Goal: Task Accomplishment & Management: Complete application form

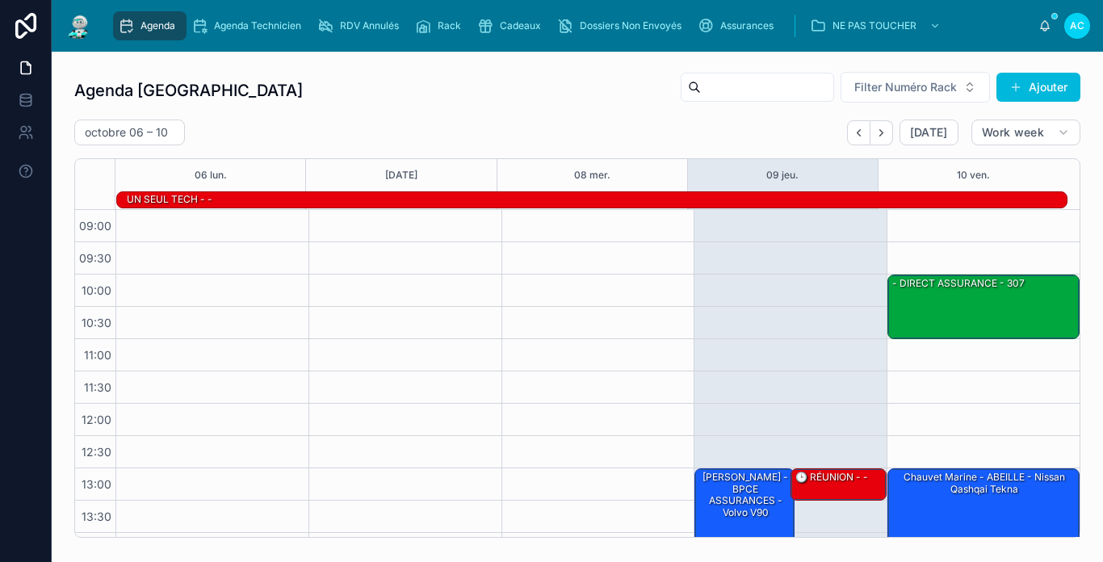
scroll to position [255, 0]
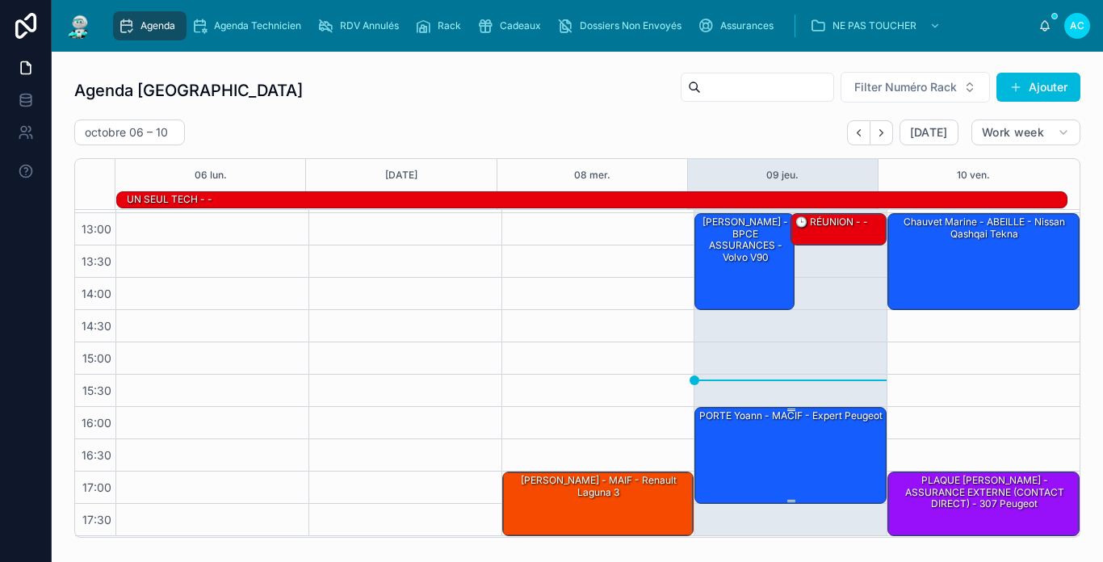
click at [799, 456] on div "PORTE Yoann - MACIF - Expert peugeot" at bounding box center [791, 455] width 187 height 94
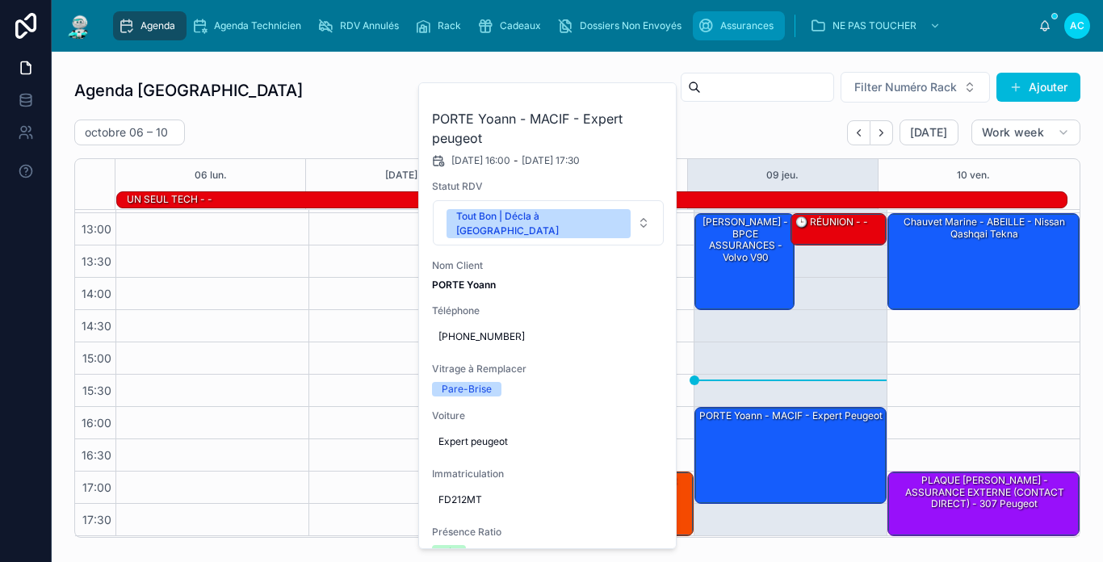
click at [739, 40] on link "Assurances" at bounding box center [739, 25] width 92 height 29
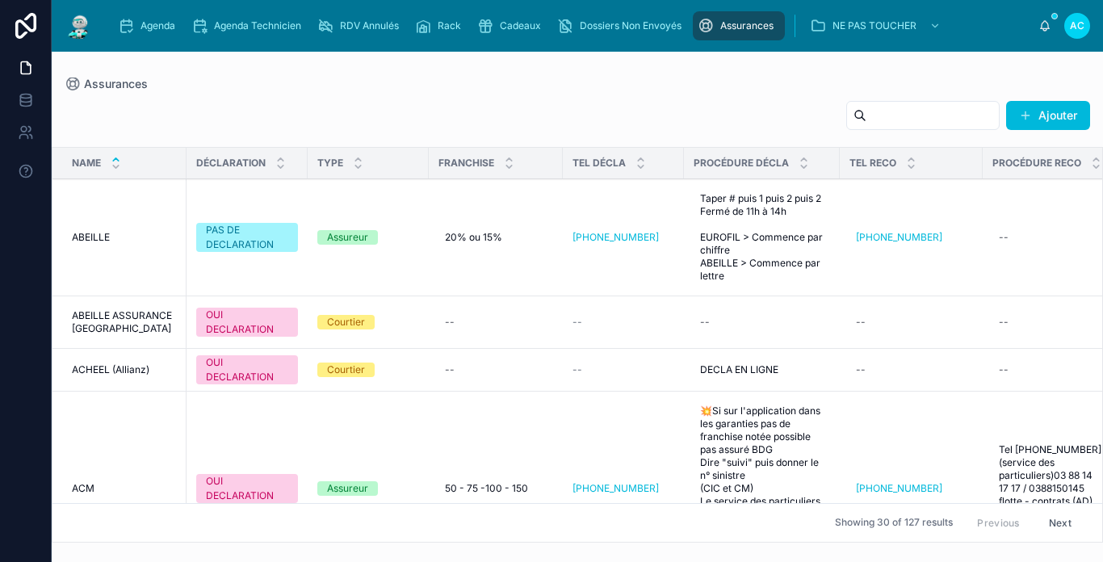
click at [866, 111] on input "text" at bounding box center [932, 115] width 132 height 23
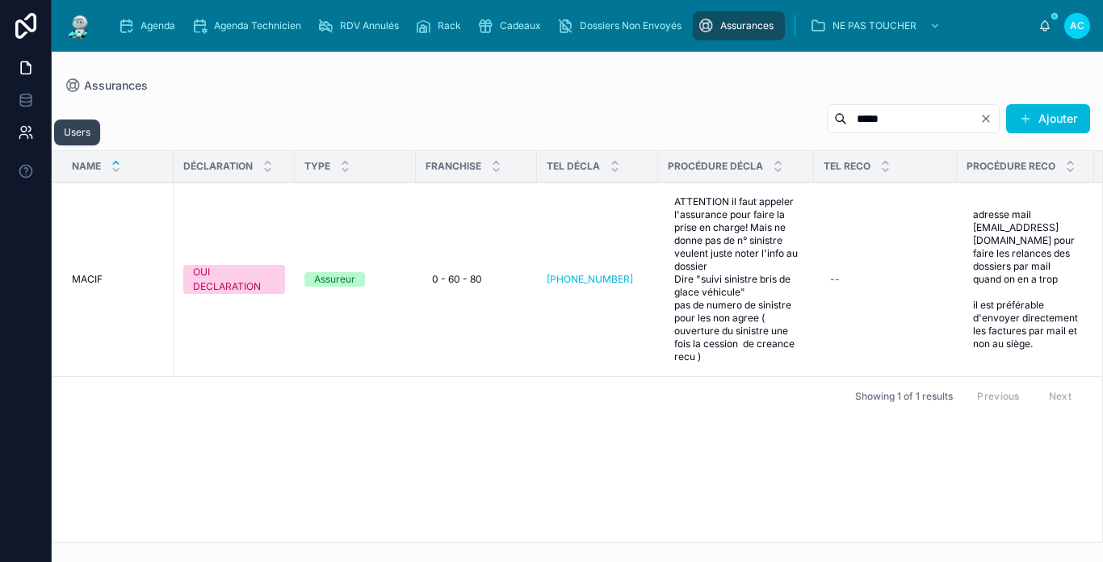
type input "*****"
click at [142, 26] on span "Agenda" at bounding box center [158, 25] width 35 height 13
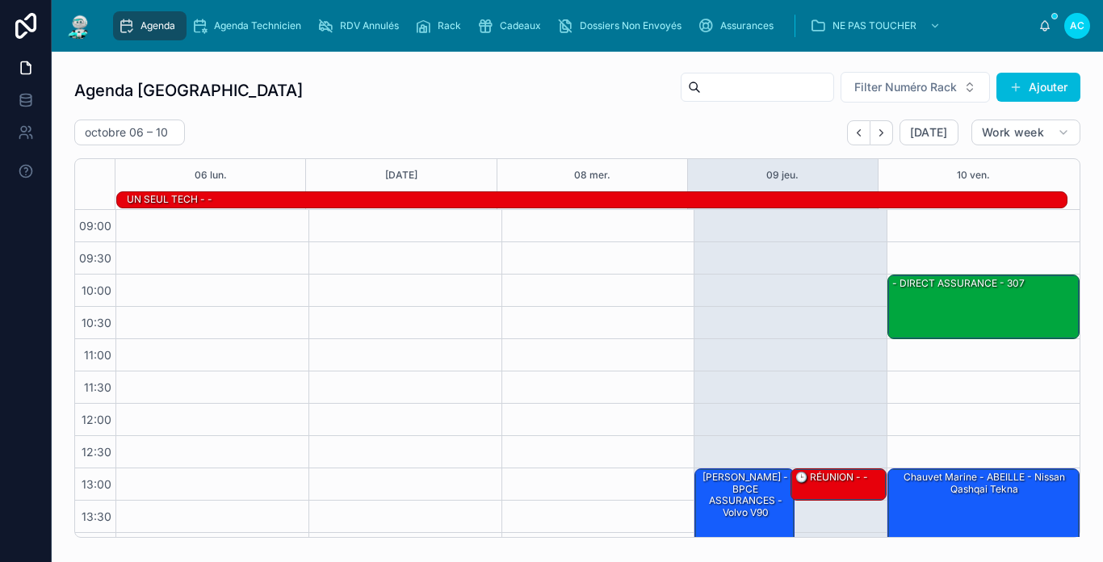
scroll to position [255, 0]
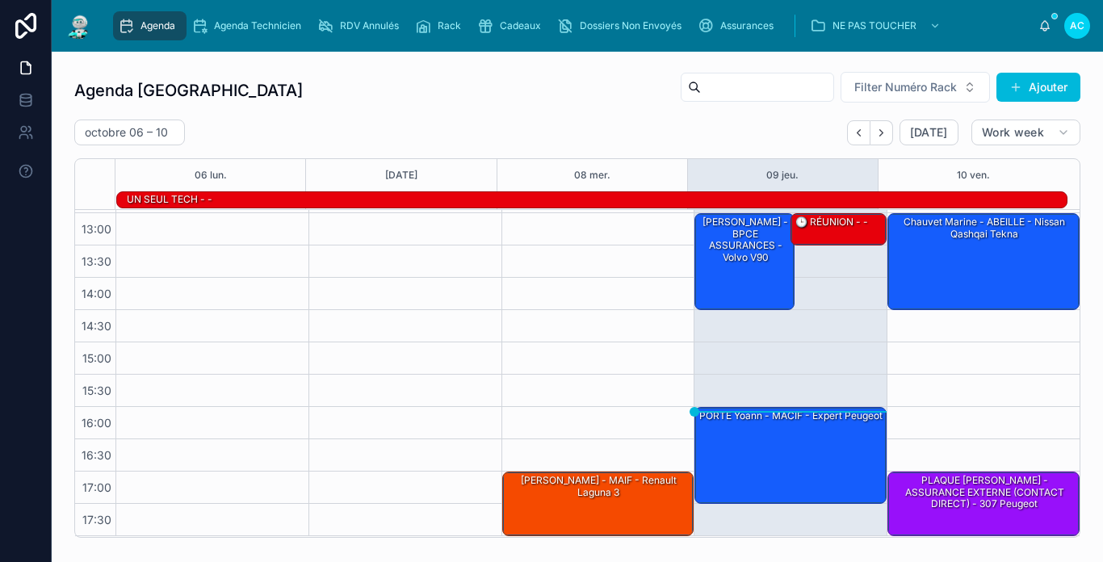
click at [148, 27] on span "Agenda" at bounding box center [158, 25] width 35 height 13
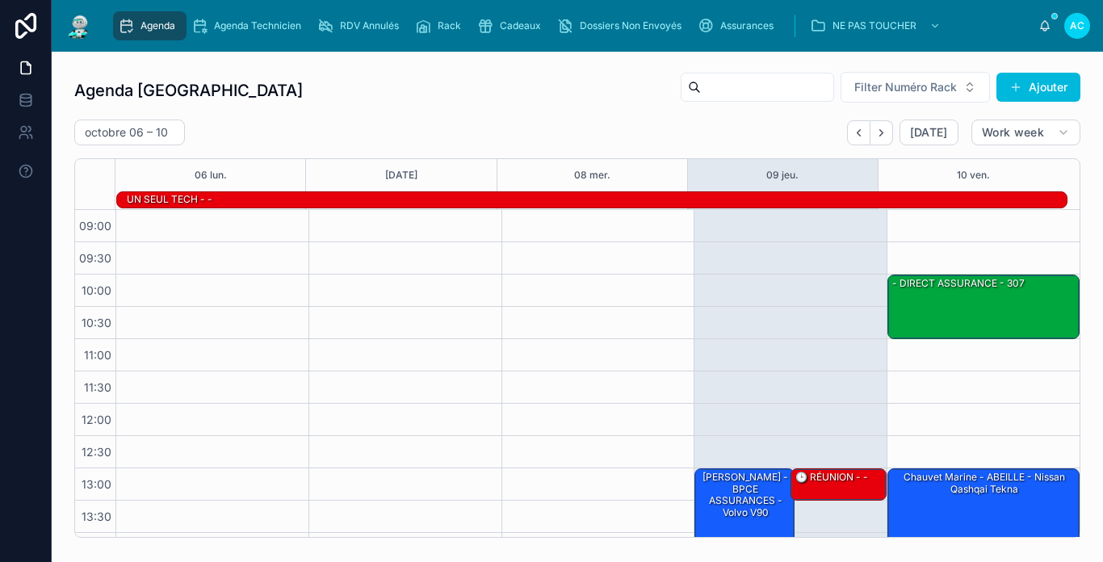
scroll to position [255, 0]
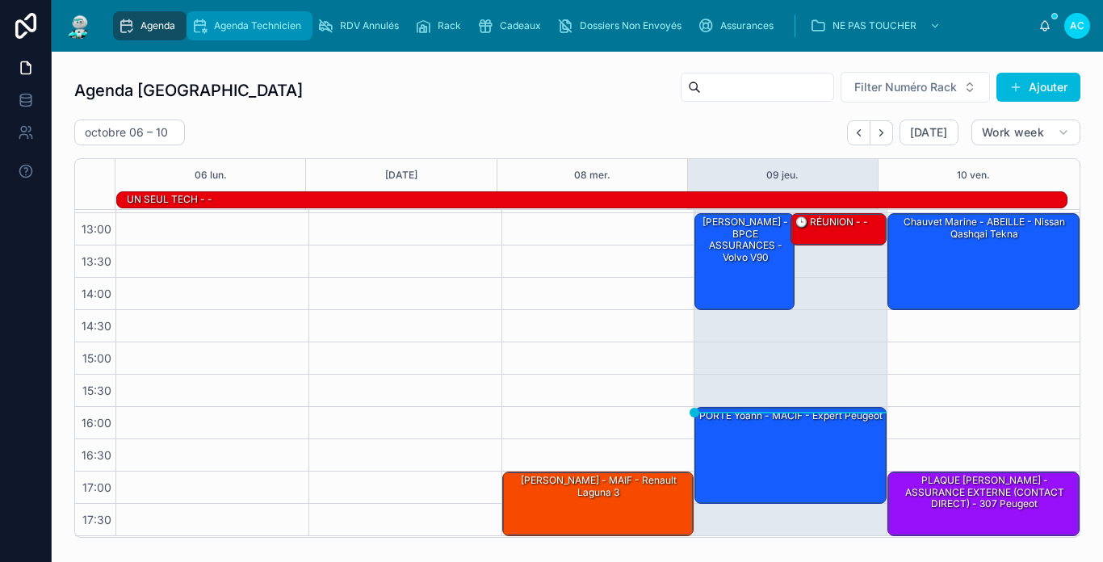
click at [245, 26] on span "Agenda Technicien" at bounding box center [257, 25] width 87 height 13
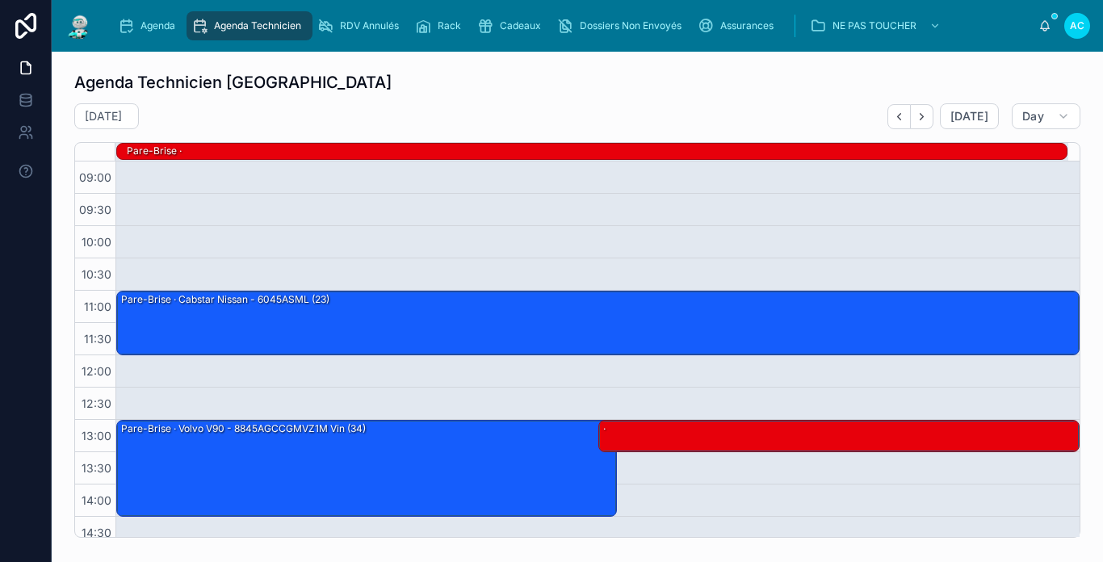
click at [151, 23] on span "Agenda" at bounding box center [158, 25] width 35 height 13
click at [174, 25] on span "Agenda" at bounding box center [158, 25] width 35 height 13
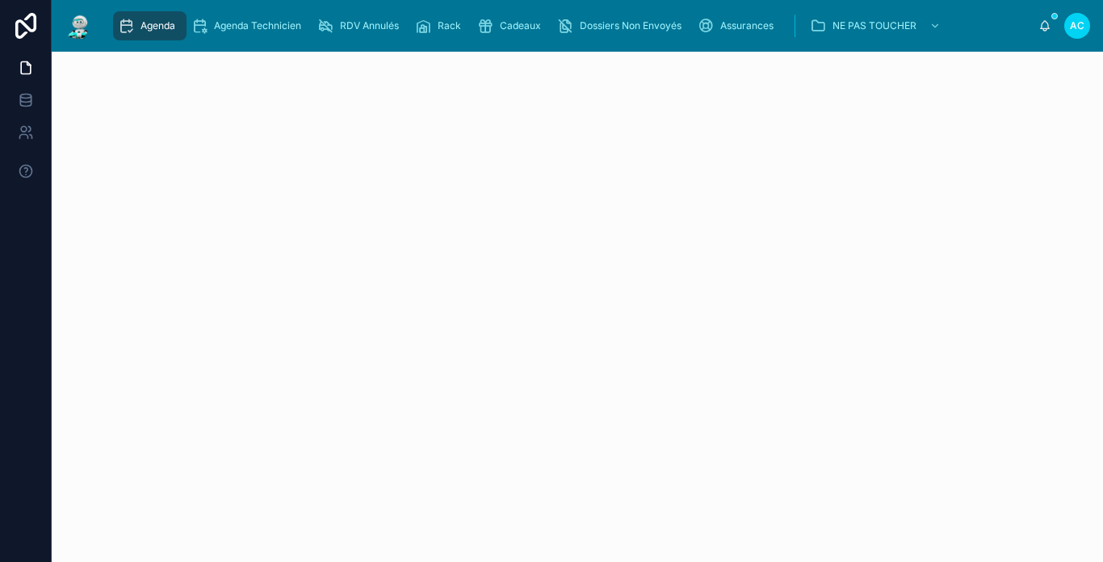
click at [149, 28] on span "Agenda" at bounding box center [158, 25] width 35 height 13
click at [236, 24] on span "Agenda Technicien" at bounding box center [257, 25] width 87 height 13
click at [172, 19] on span "Agenda" at bounding box center [158, 25] width 35 height 13
click at [159, 23] on span "Agenda" at bounding box center [158, 25] width 35 height 13
click at [244, 23] on span "Agenda Technicien" at bounding box center [257, 25] width 87 height 13
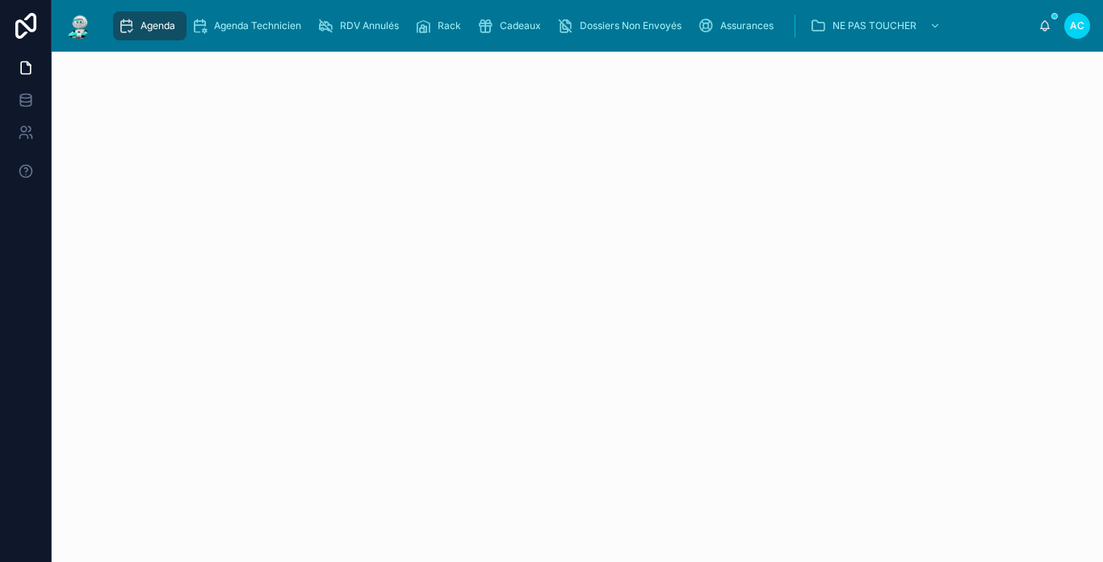
click at [115, 28] on link "Agenda" at bounding box center [149, 25] width 73 height 29
click at [160, 19] on span "Agenda" at bounding box center [158, 25] width 35 height 13
click at [235, 25] on span "Agenda Technicien" at bounding box center [257, 25] width 87 height 13
click at [150, 27] on span "Agenda" at bounding box center [158, 25] width 35 height 13
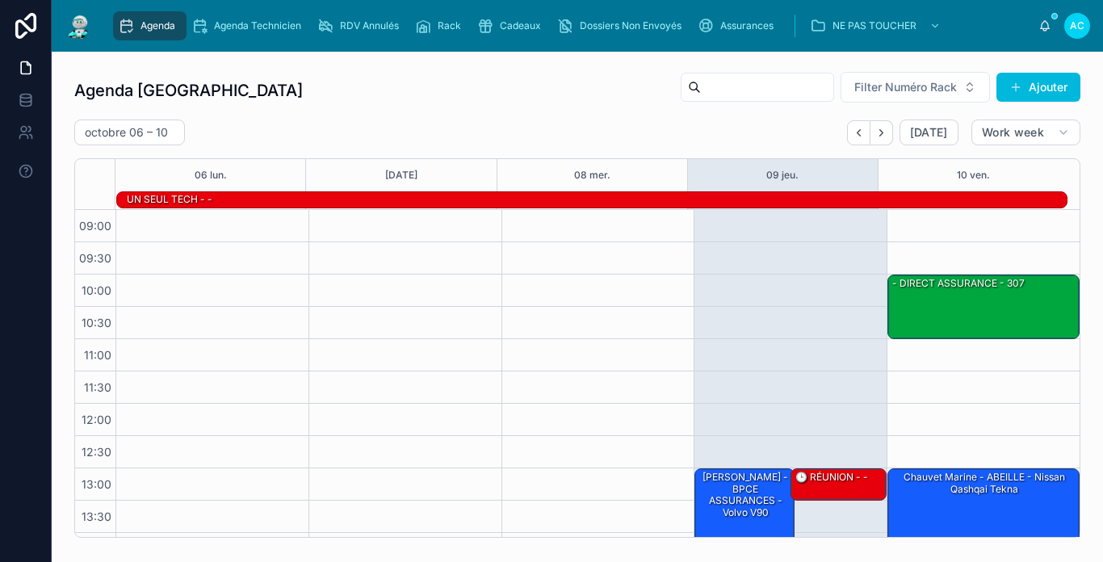
scroll to position [255, 0]
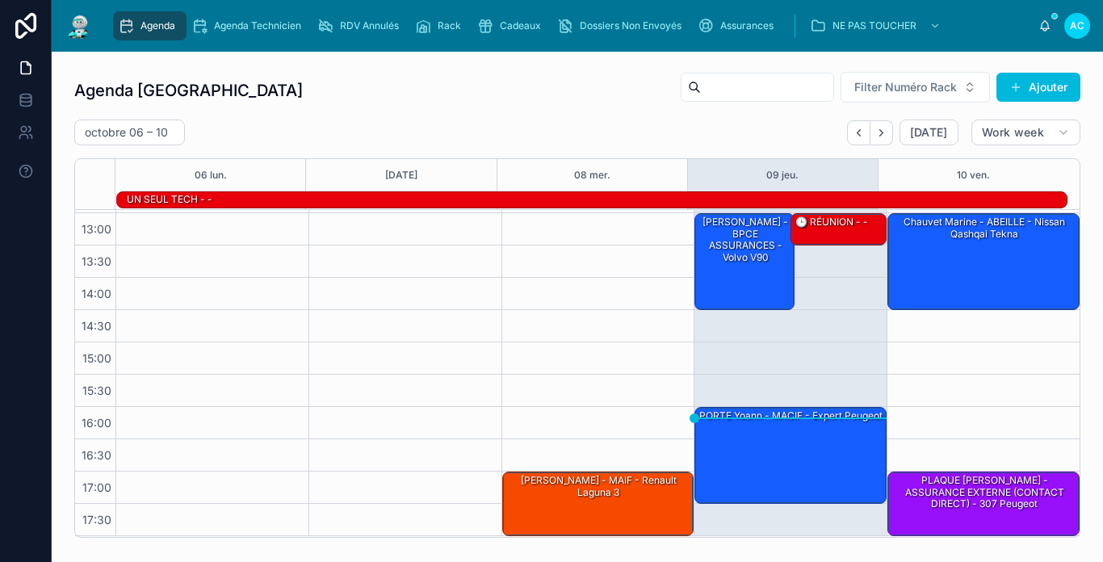
click at [153, 21] on span "Agenda" at bounding box center [158, 25] width 35 height 13
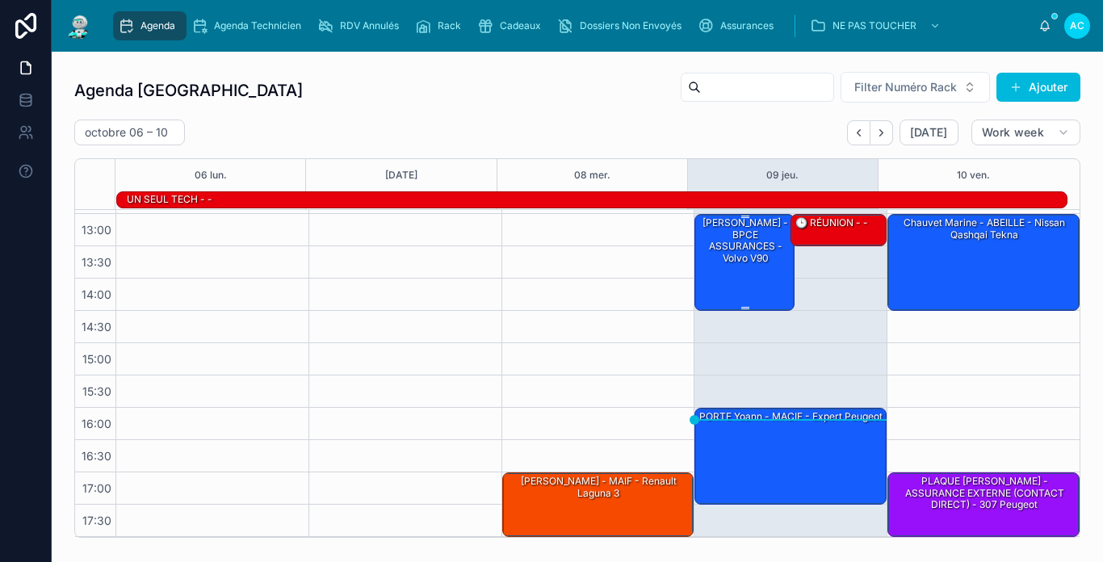
click at [707, 245] on div "[PERSON_NAME] - BPCE ASSURANCES - volvo v90" at bounding box center [745, 241] width 95 height 50
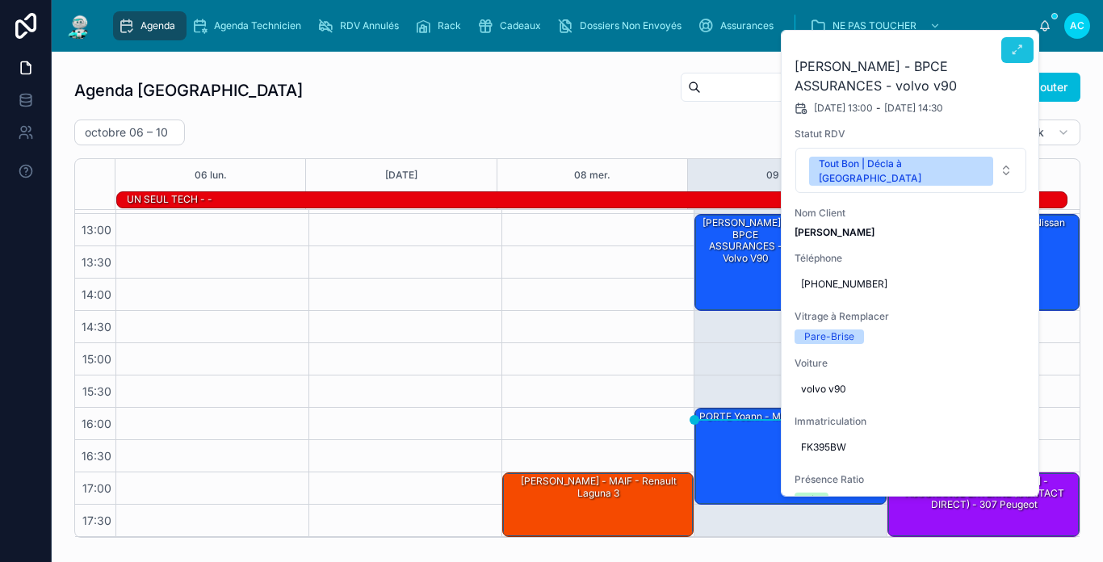
click at [1006, 50] on button at bounding box center [1017, 50] width 32 height 26
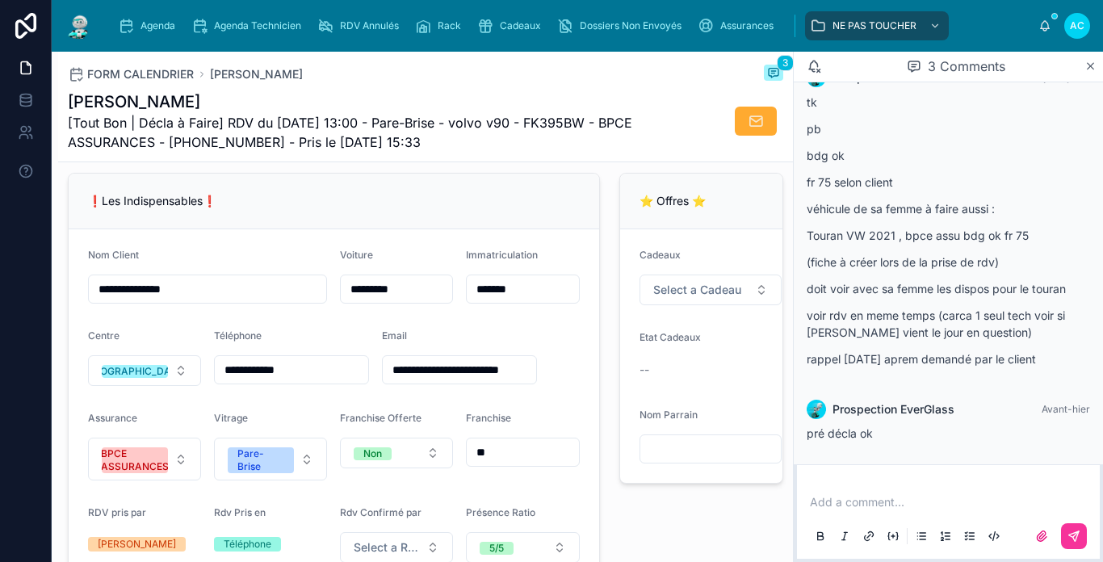
scroll to position [323, 0]
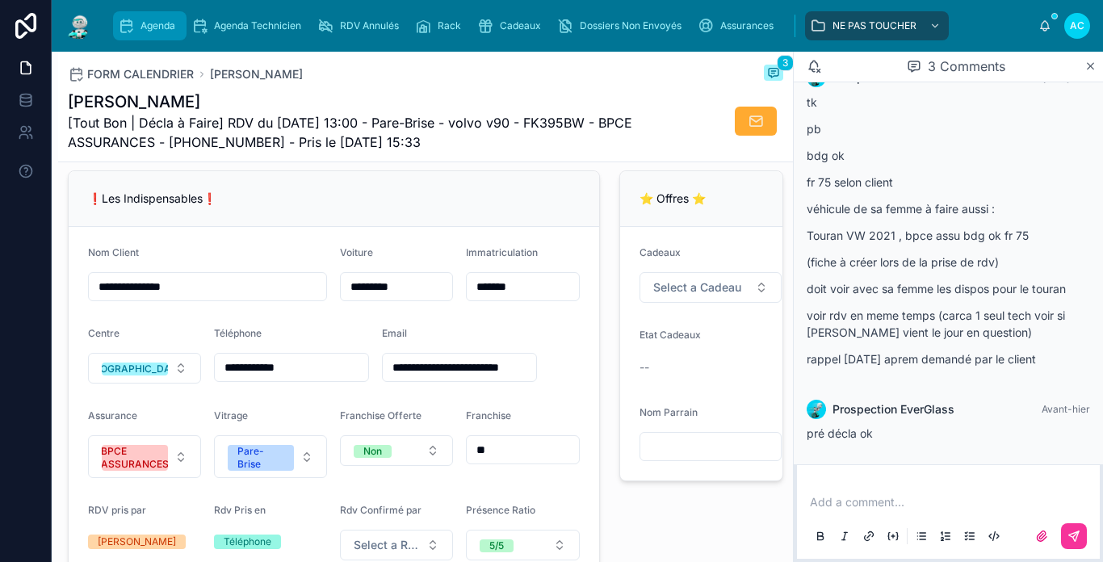
click at [145, 38] on div "Agenda" at bounding box center [150, 26] width 64 height 26
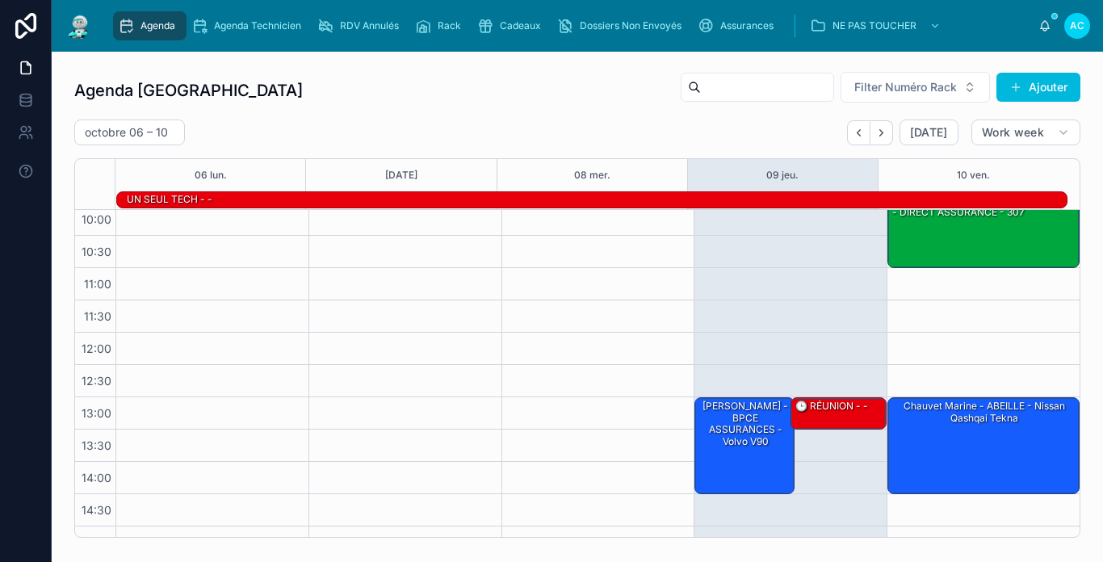
scroll to position [162, 0]
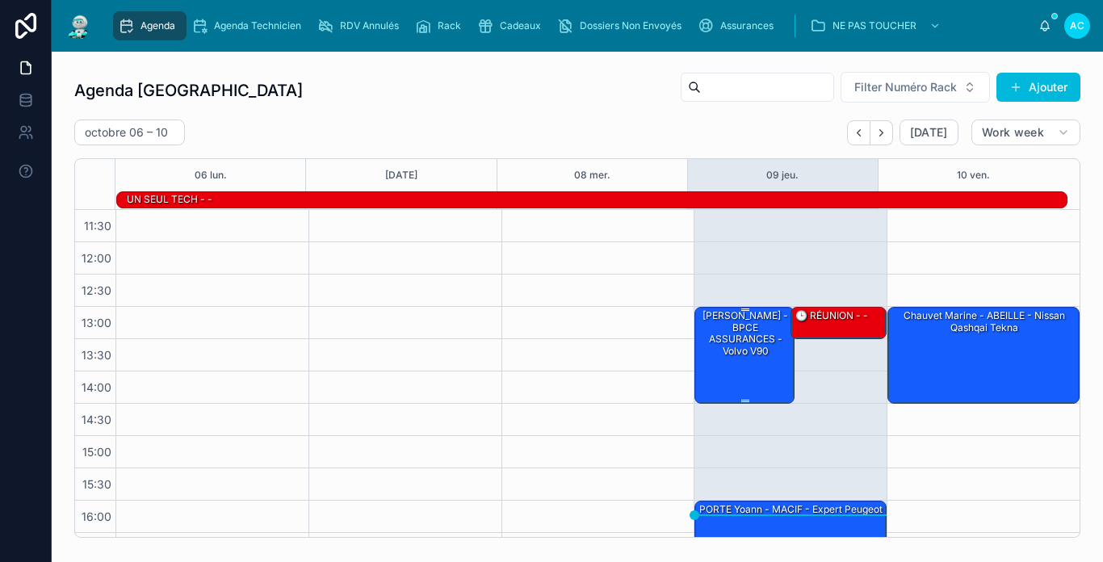
click at [733, 360] on div "[PERSON_NAME] - BPCE ASSURANCES - volvo v90" at bounding box center [745, 355] width 95 height 94
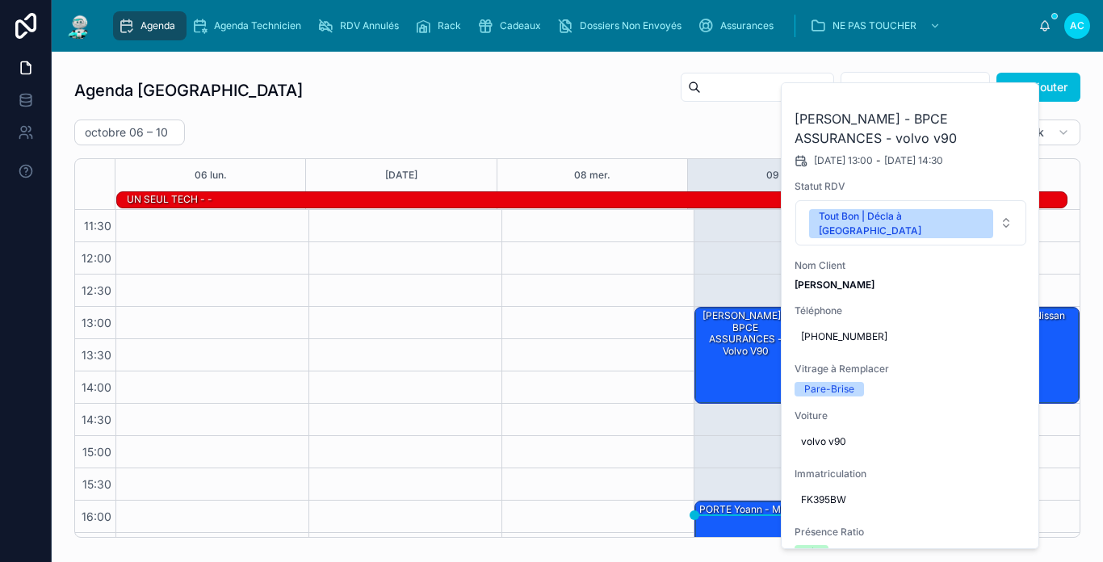
click at [595, 102] on div "Agenda Carcassonne Filter Numéro Rack Ajouter" at bounding box center [577, 90] width 1006 height 39
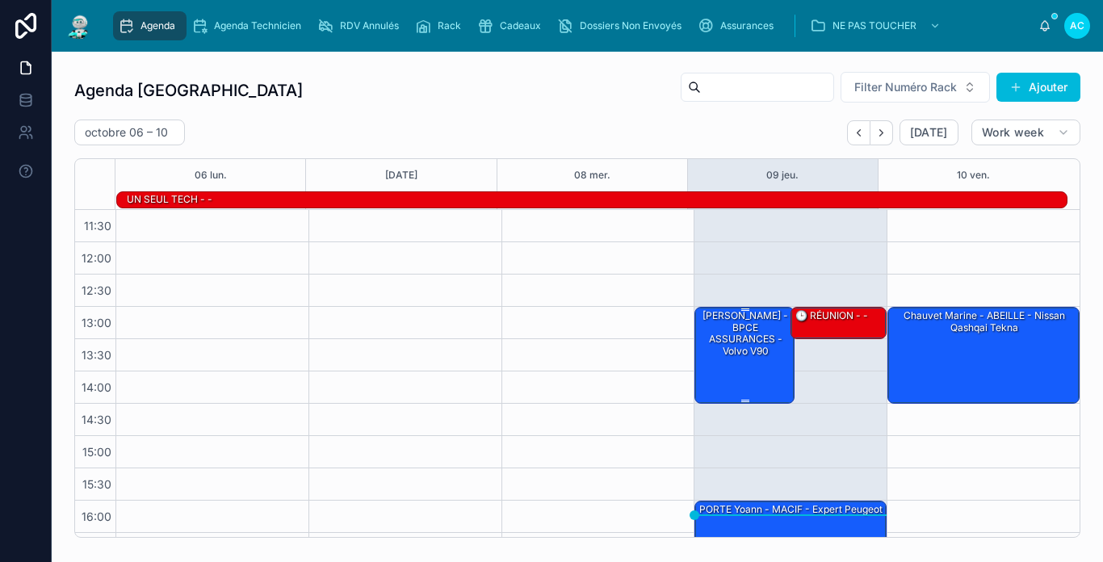
click at [738, 359] on div "[PERSON_NAME] - BPCE ASSURANCES - volvo v90" at bounding box center [745, 355] width 95 height 94
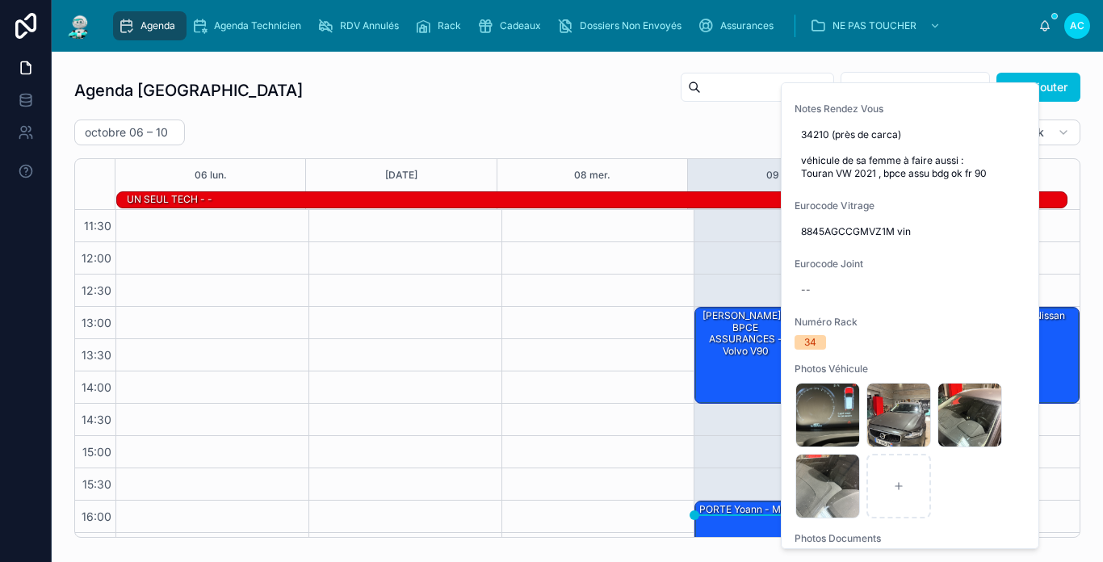
scroll to position [1066, 0]
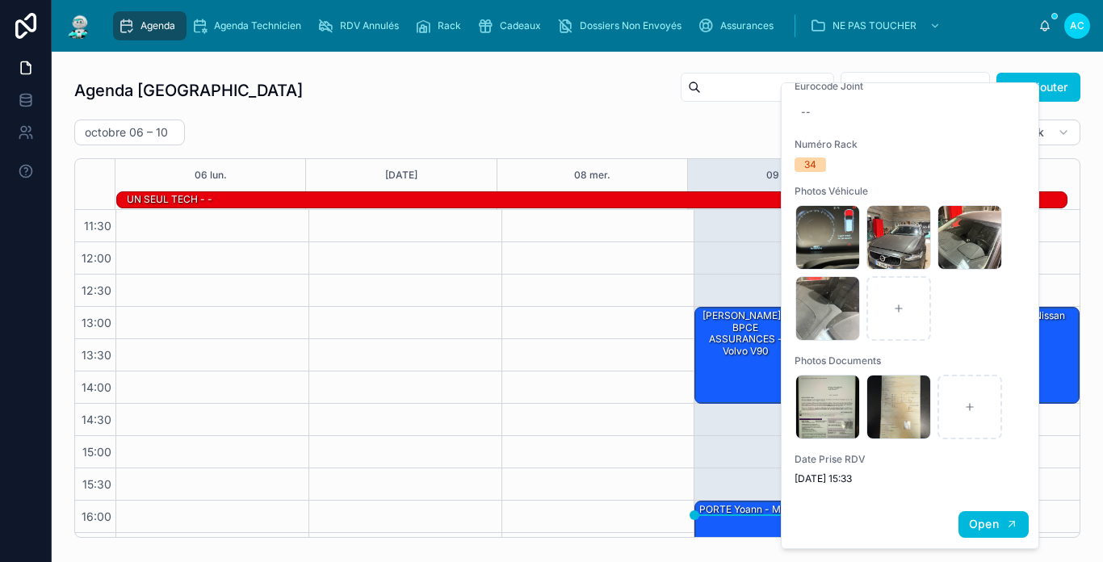
click at [975, 517] on span "Open" at bounding box center [984, 524] width 30 height 15
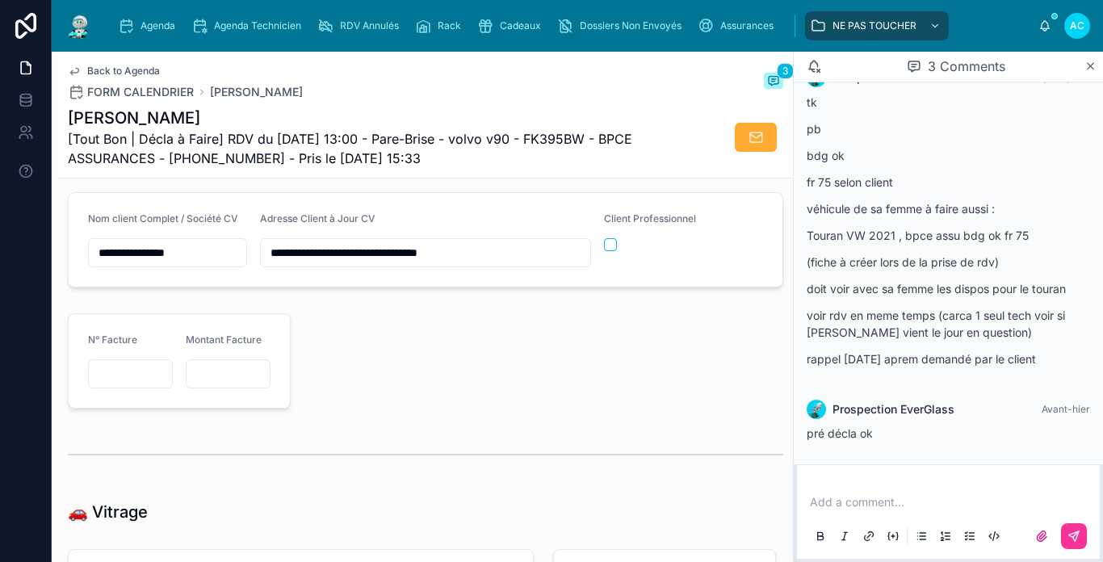
scroll to position [1777, 0]
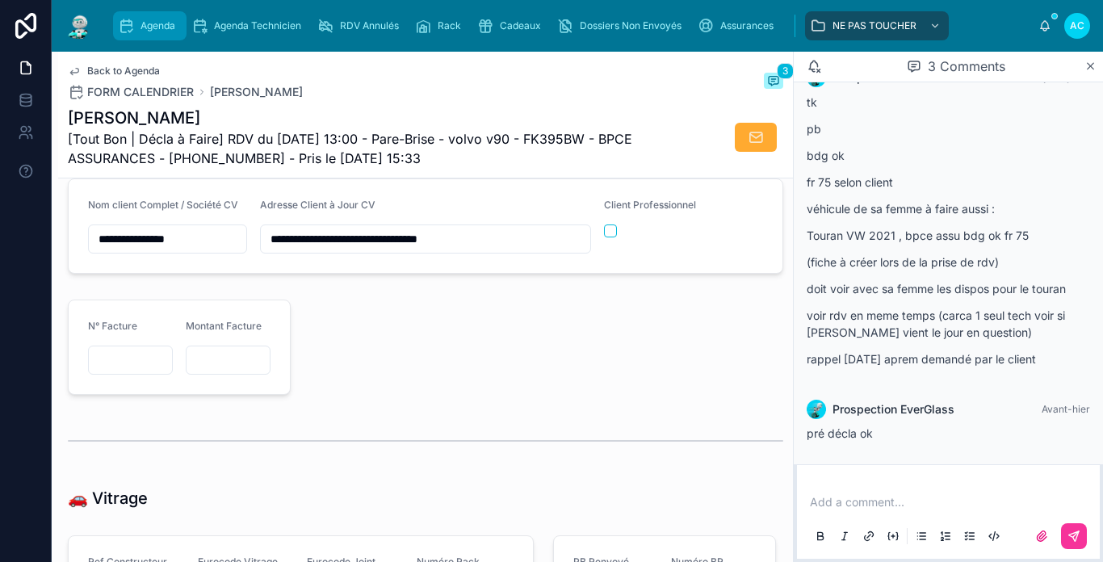
click at [135, 11] on link "Agenda" at bounding box center [149, 25] width 73 height 29
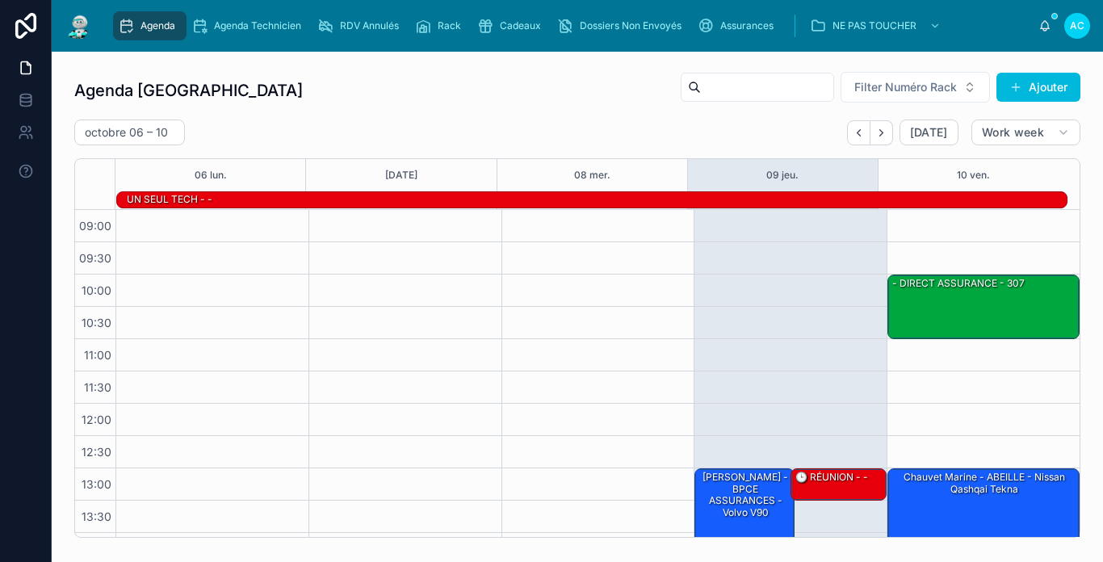
scroll to position [255, 0]
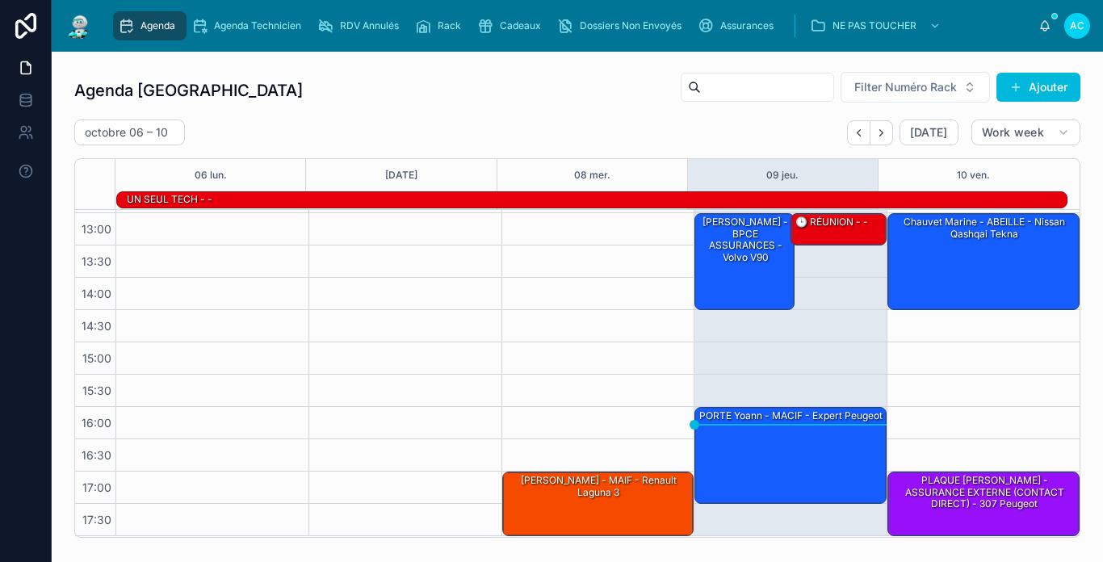
click at [149, 29] on span "Agenda" at bounding box center [158, 25] width 35 height 13
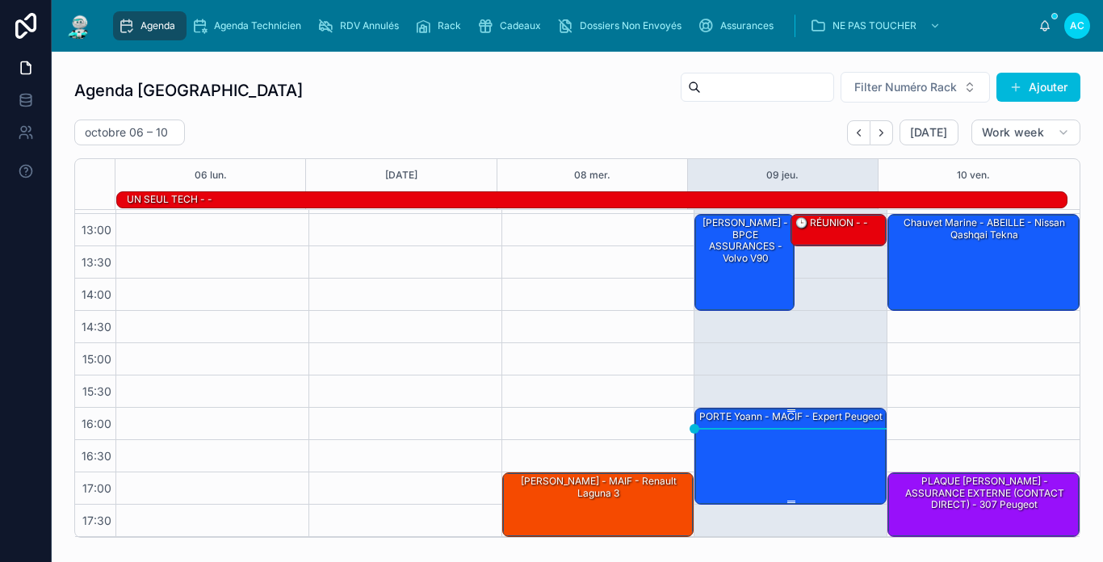
click at [817, 469] on div "PORTE Yoann - MACIF - Expert peugeot" at bounding box center [791, 456] width 187 height 94
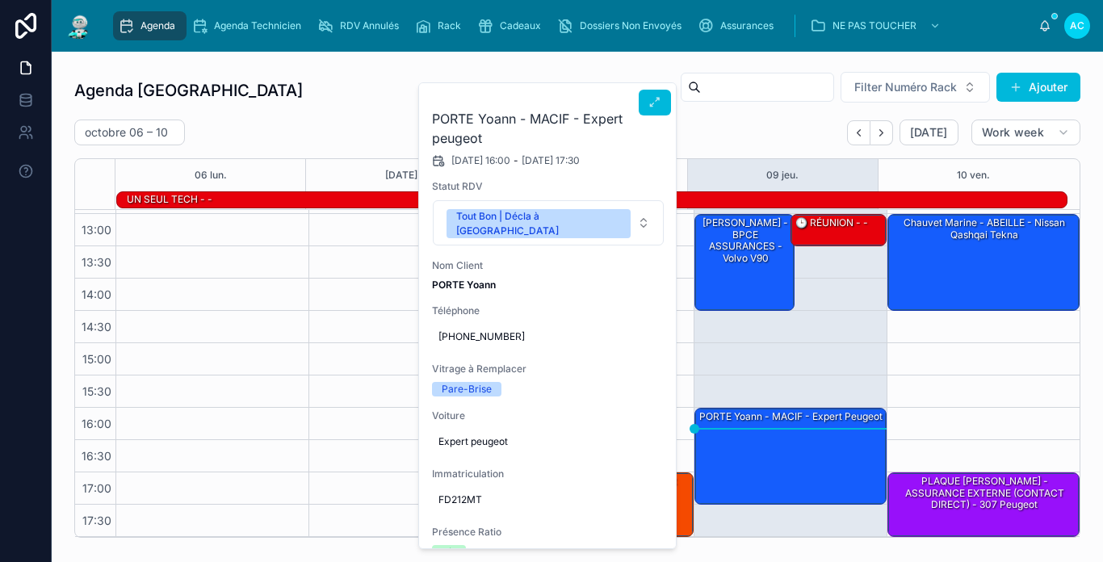
click at [643, 102] on button at bounding box center [655, 103] width 32 height 26
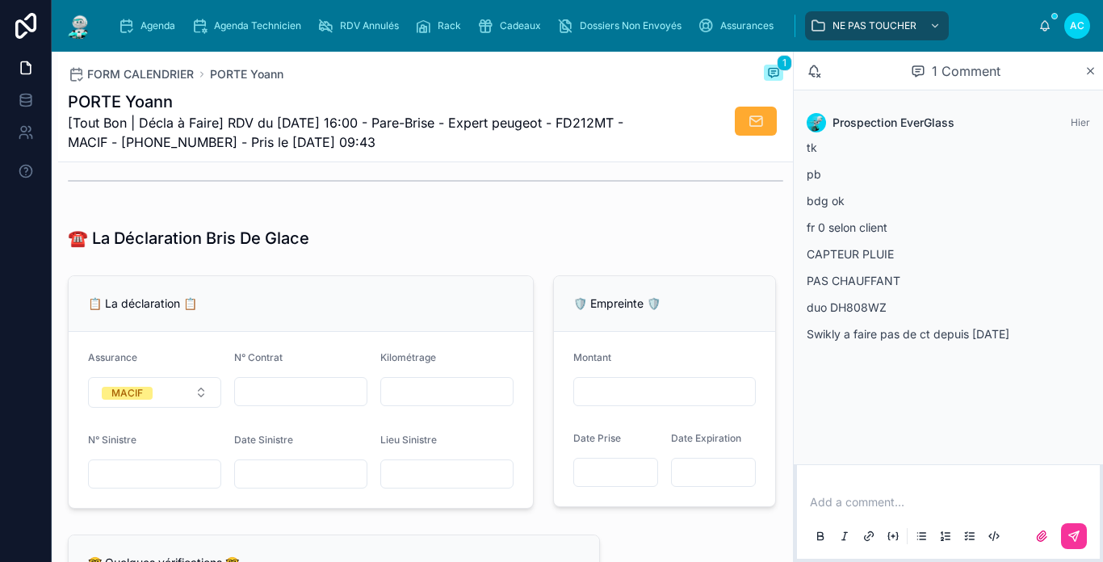
scroll to position [1050, 0]
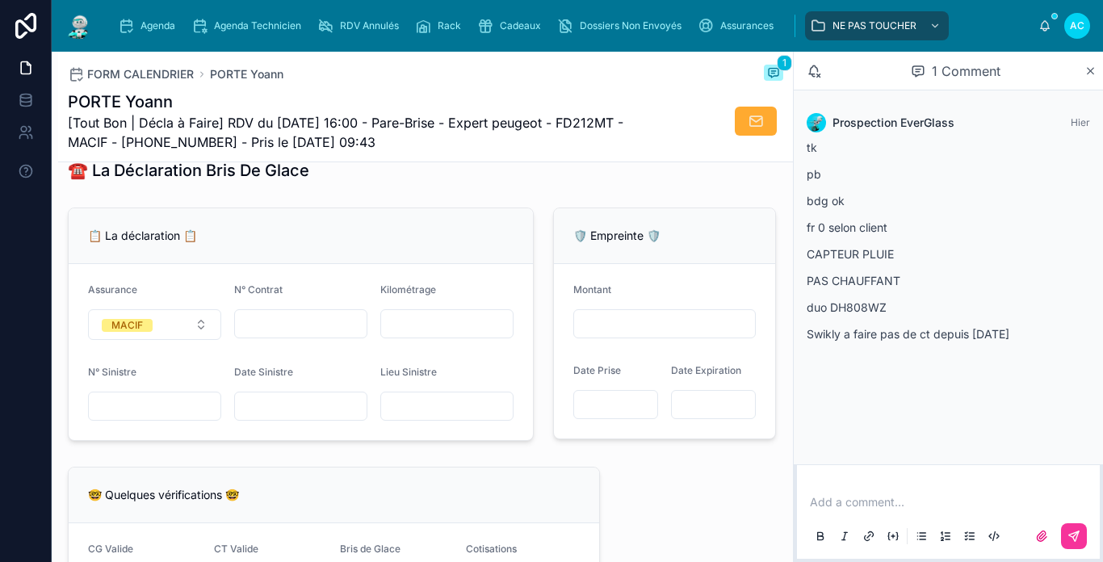
click at [327, 335] on input "text" at bounding box center [301, 324] width 132 height 23
type input "********"
drag, startPoint x: 446, startPoint y: 345, endPoint x: 377, endPoint y: 357, distance: 69.7
click at [446, 335] on input "text" at bounding box center [447, 324] width 132 height 23
click at [140, 415] on input "text" at bounding box center [155, 406] width 132 height 23
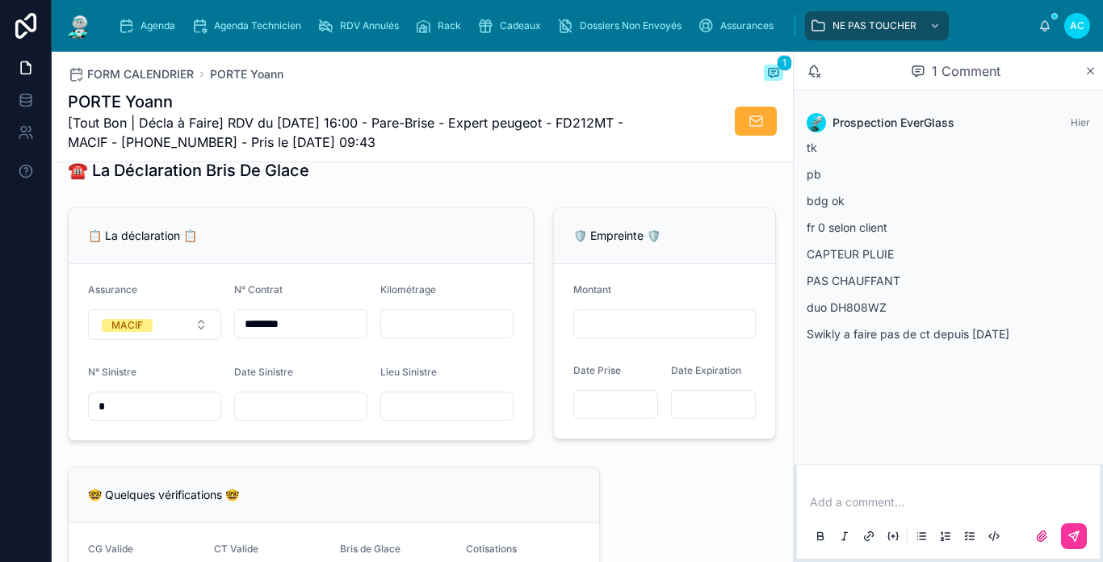
type input "*"
click at [321, 417] on input "text" at bounding box center [301, 406] width 132 height 23
type input "**********"
click at [470, 417] on input "text" at bounding box center [447, 406] width 132 height 23
type input "**********"
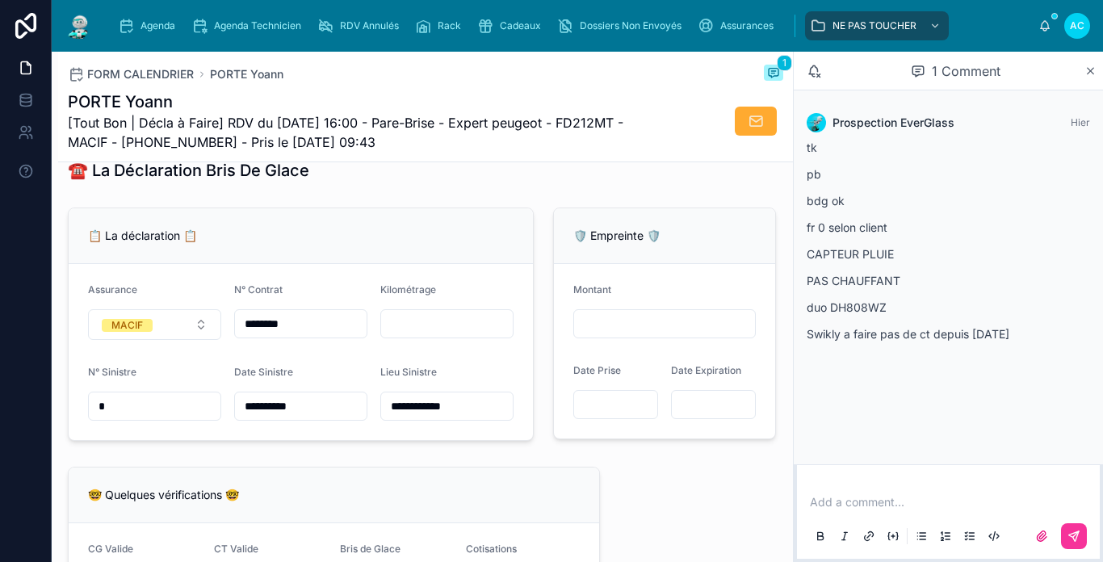
click at [393, 493] on div "🤓 Quelques vérifications 🤓" at bounding box center [334, 496] width 531 height 56
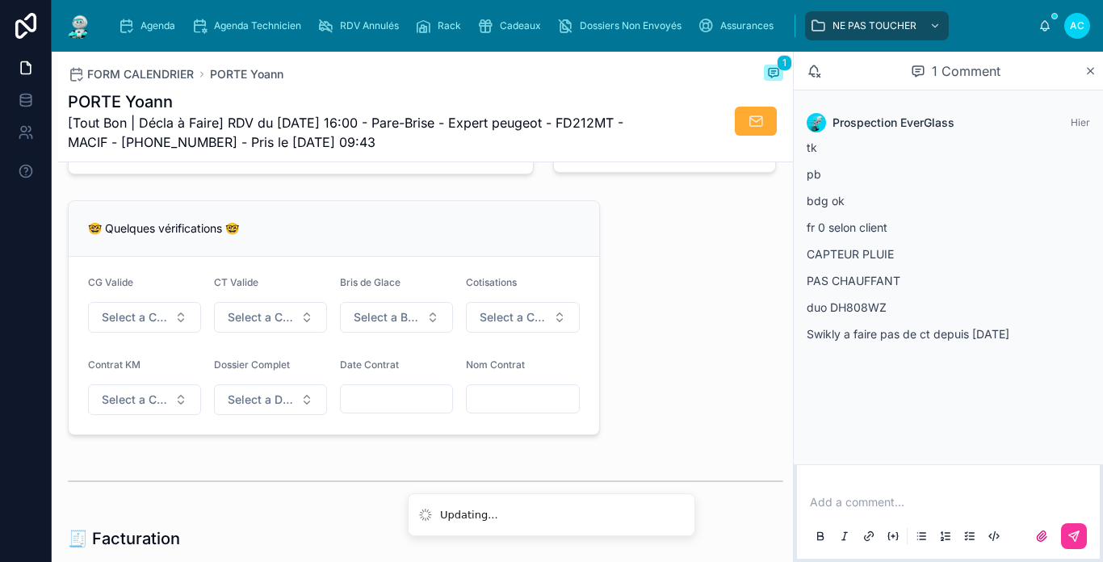
scroll to position [1454, 0]
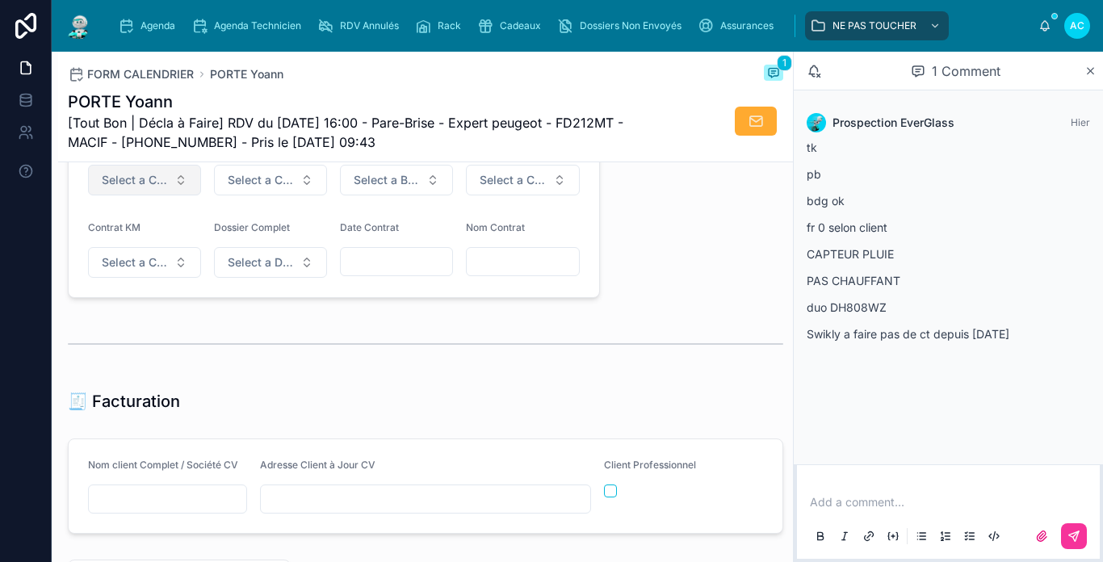
click at [155, 188] on span "Select a CG Valide" at bounding box center [135, 180] width 66 height 16
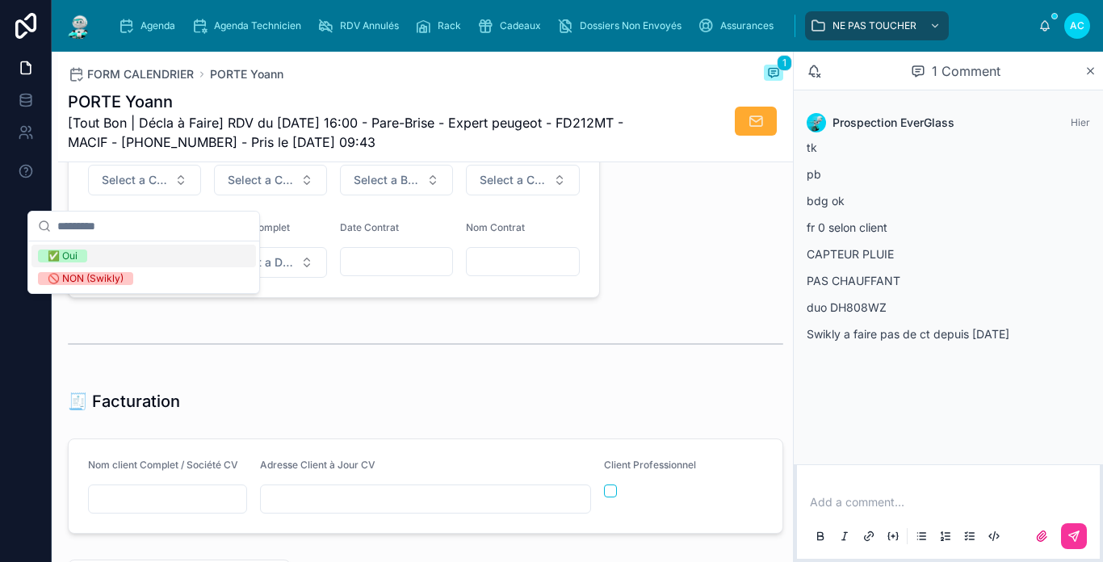
click at [103, 261] on div "✅ Oui" at bounding box center [143, 256] width 224 height 23
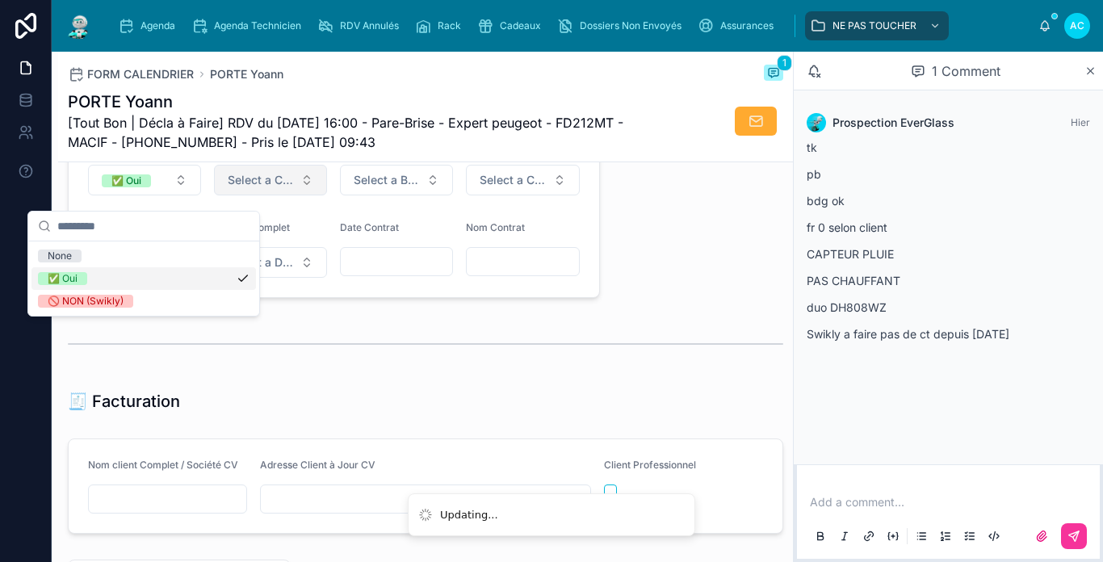
click at [234, 188] on span "Select a CT À Jour & Sans BDG" at bounding box center [261, 180] width 66 height 16
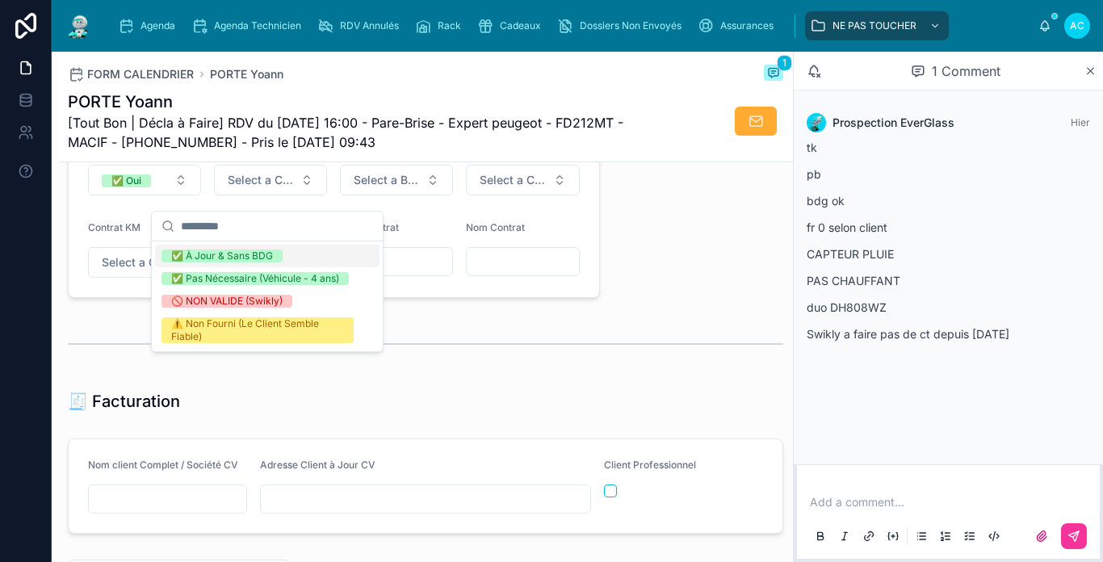
click at [258, 250] on div "✅ À Jour & Sans BDG" at bounding box center [222, 256] width 102 height 13
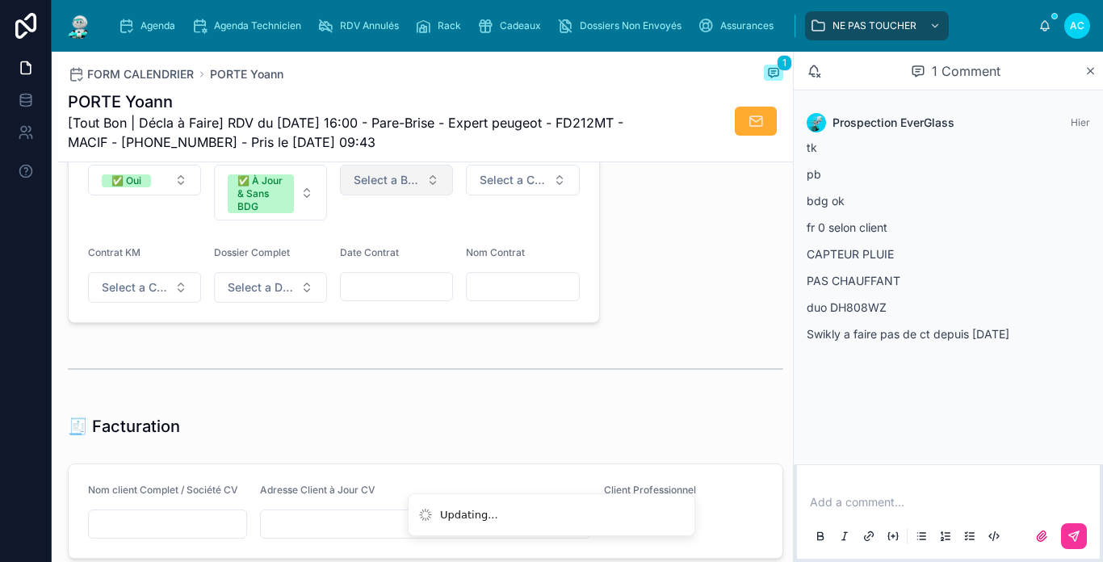
click at [364, 188] on span "Select a Bris de Glace" at bounding box center [387, 180] width 66 height 16
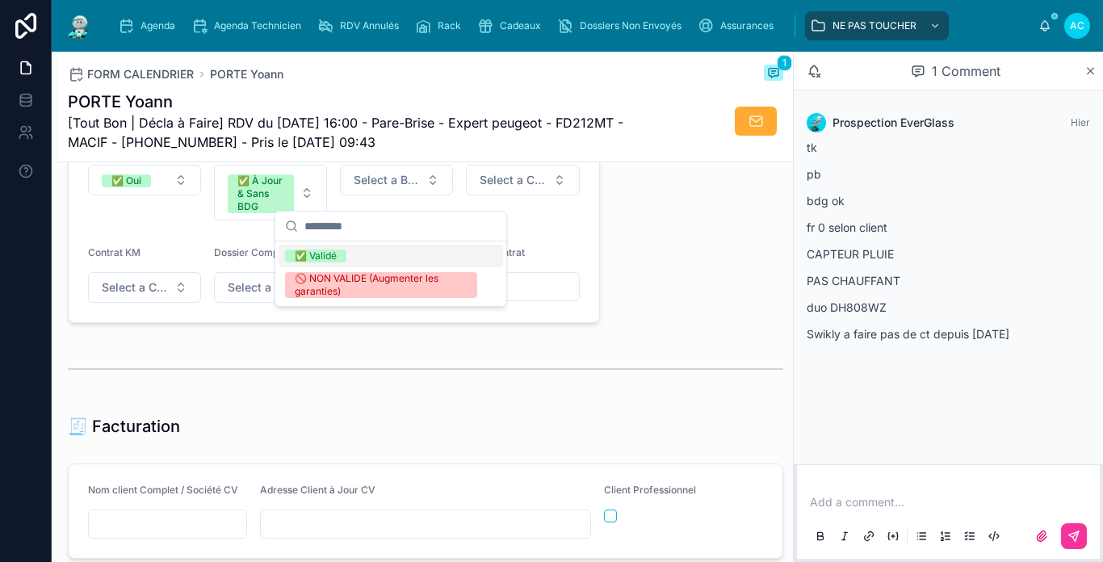
click at [366, 258] on div "✅ Validé" at bounding box center [391, 256] width 224 height 23
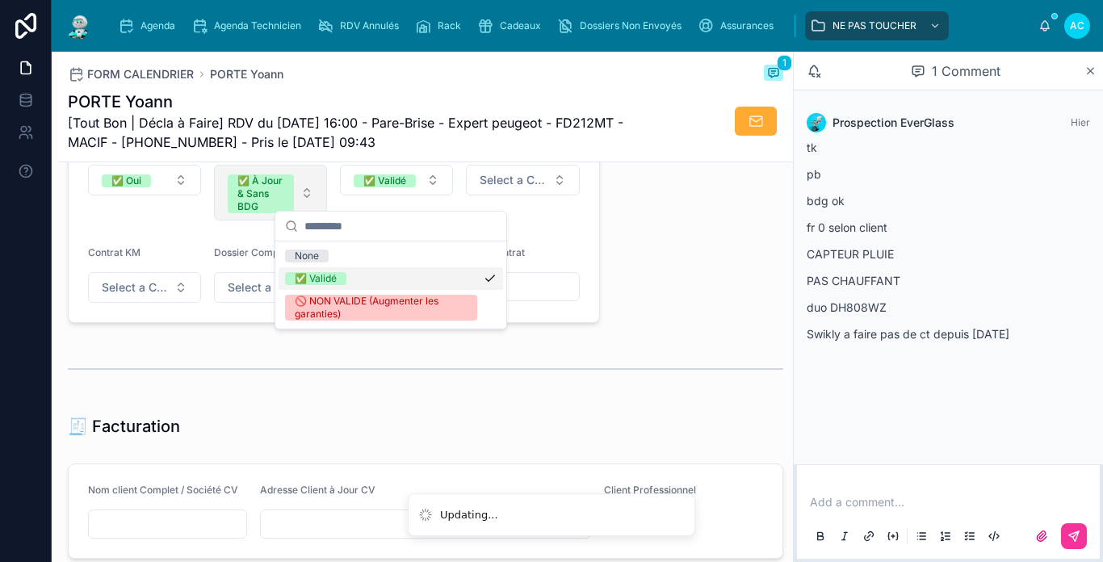
click at [296, 208] on button "✅ À Jour & Sans BDG" at bounding box center [270, 193] width 113 height 56
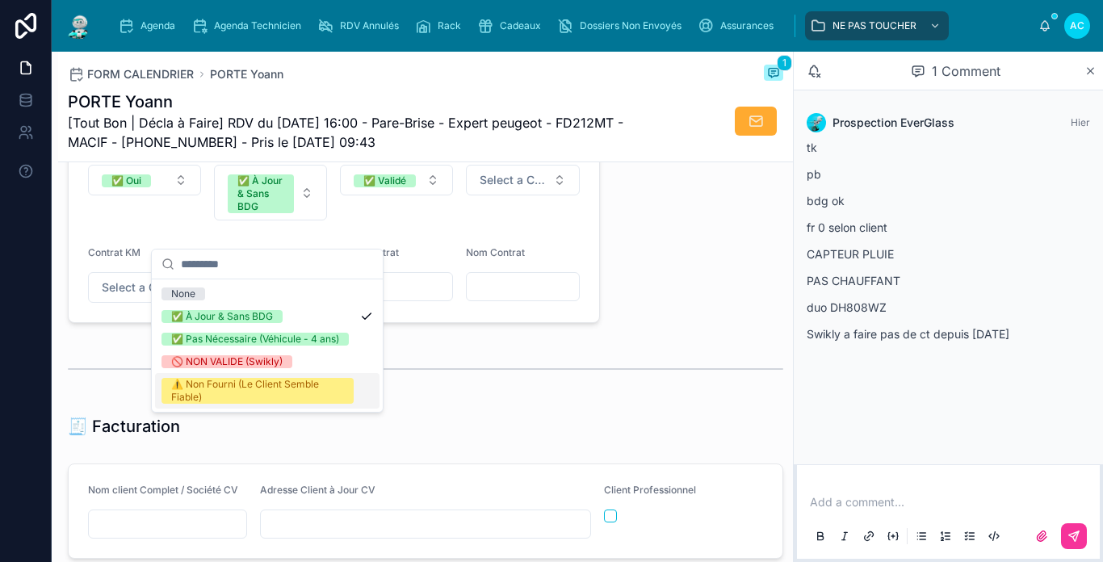
click at [261, 388] on div "⚠️ Non Fourni (Le Client Semble Fiable)" at bounding box center [257, 391] width 173 height 26
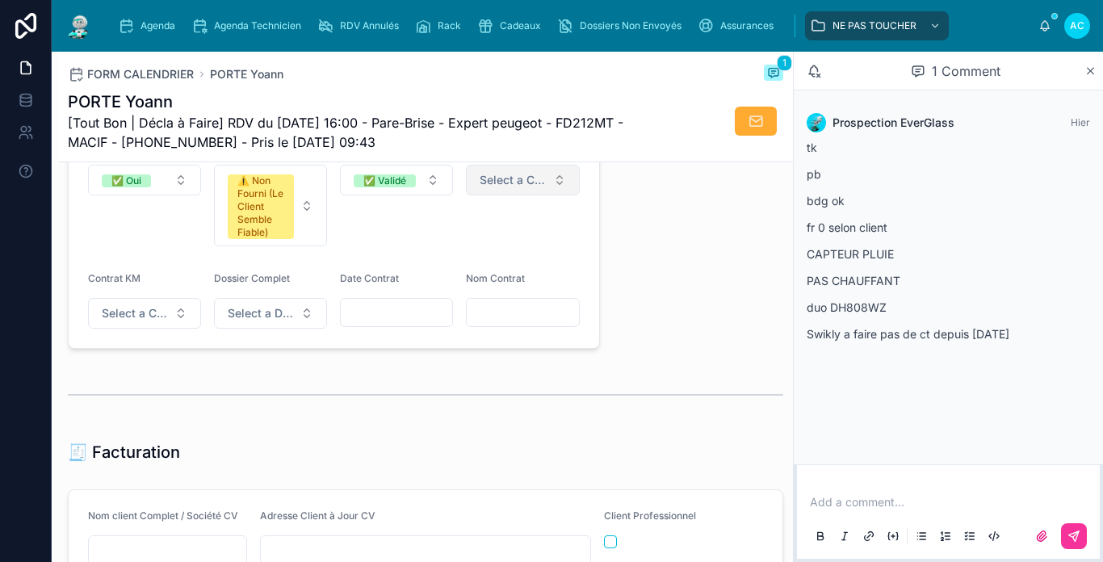
click at [489, 195] on button "Select a Cotisations à Jour" at bounding box center [522, 180] width 113 height 31
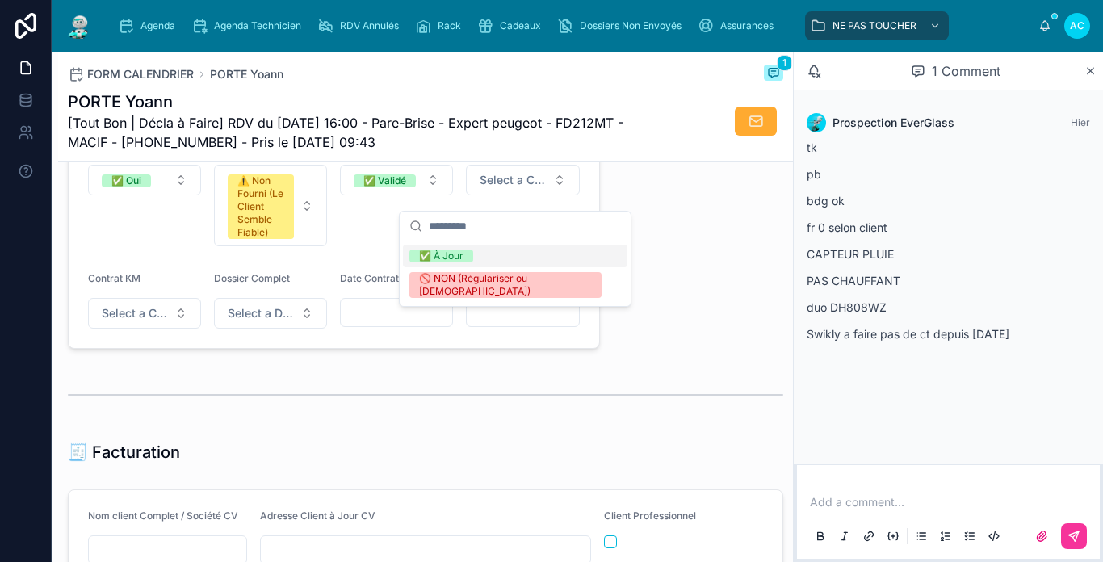
click at [484, 255] on div "✅ À Jour" at bounding box center [515, 256] width 224 height 23
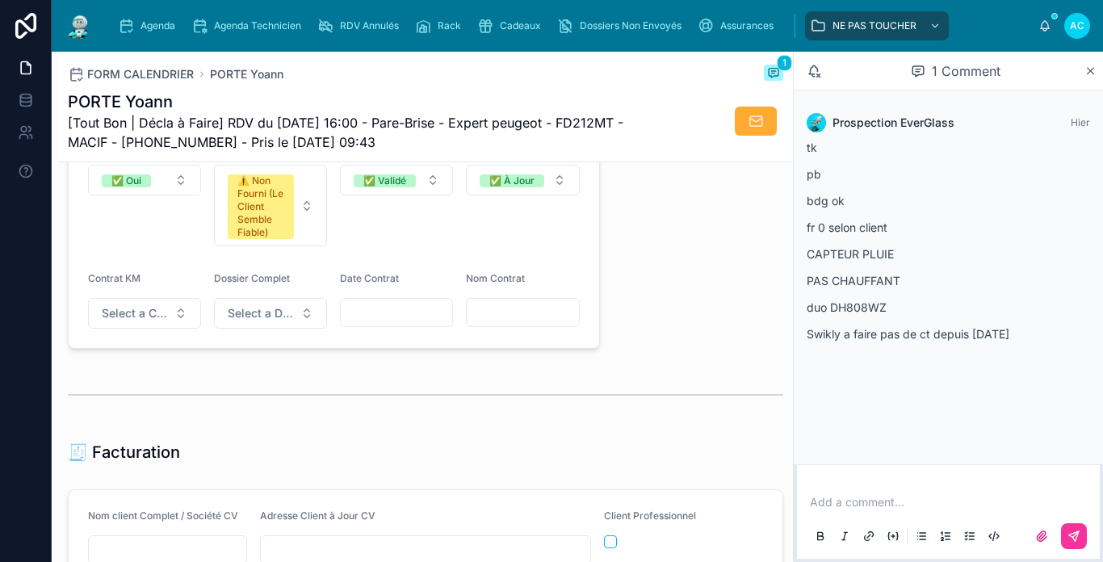
scroll to position [1534, 0]
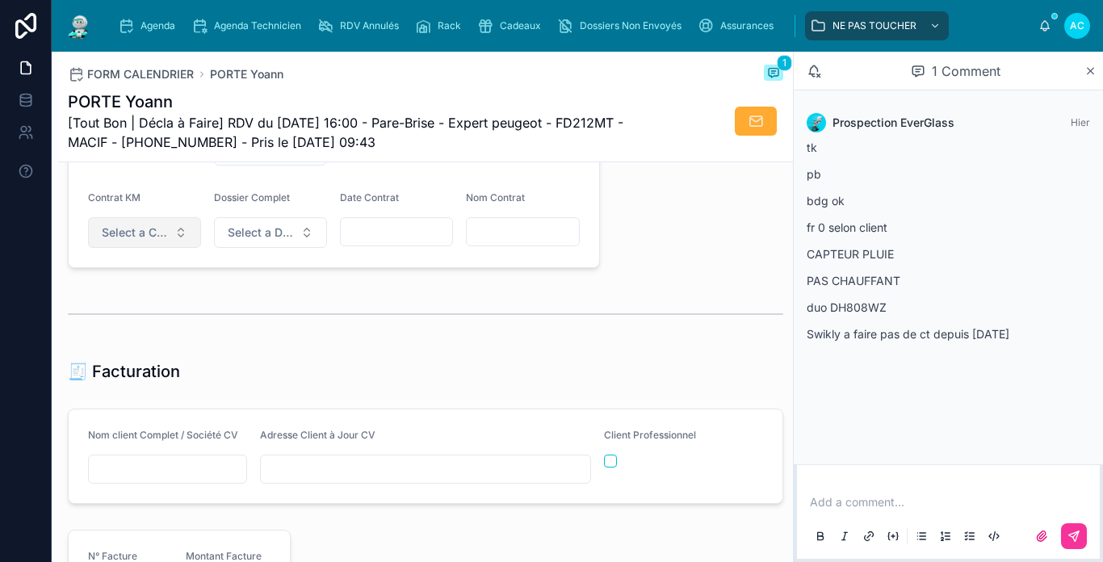
click at [190, 247] on button "Select a Contrat Kilométrique" at bounding box center [144, 232] width 113 height 31
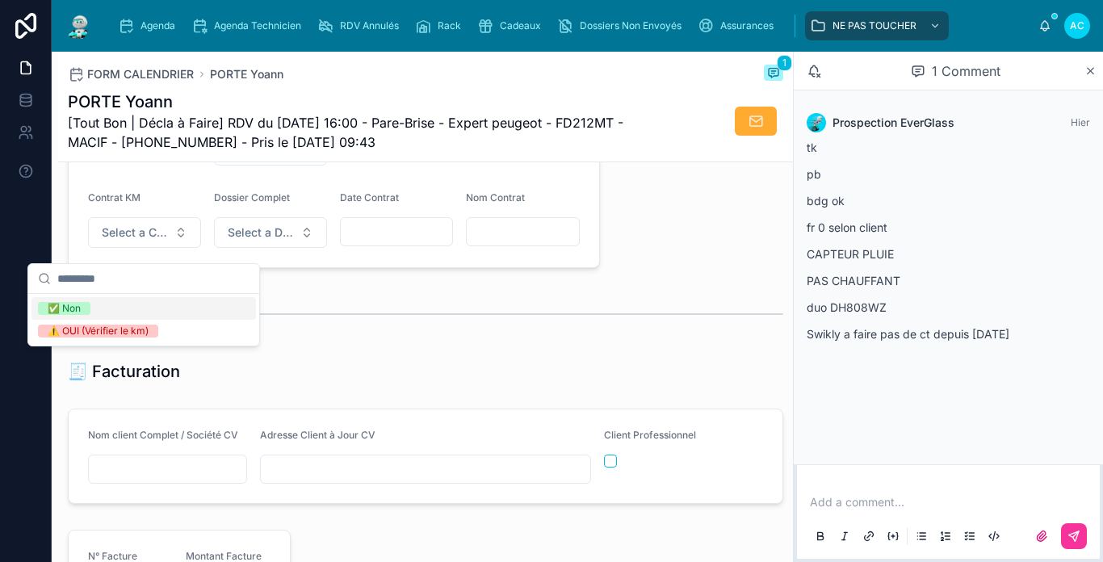
click at [100, 313] on div "✅ Non" at bounding box center [143, 308] width 224 height 23
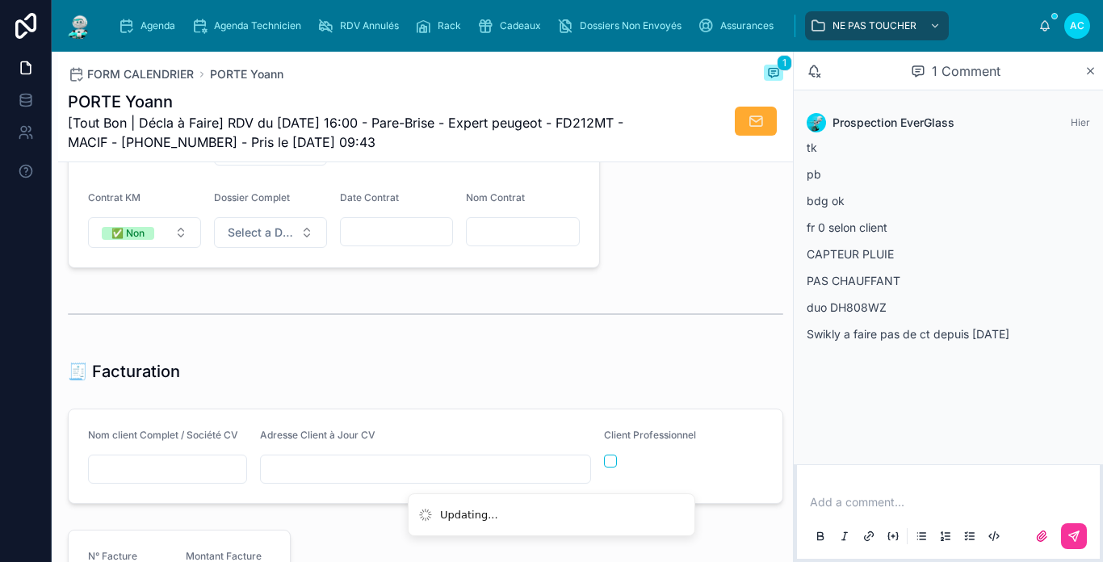
click at [245, 266] on form "CG Valide ✅ Oui CT Valide ⚠️ Non Fourni (Le Client Semble Fiable) Bris de Glace…" at bounding box center [334, 153] width 531 height 229
click at [260, 248] on button "Select a Dossier Client Complet" at bounding box center [270, 232] width 113 height 31
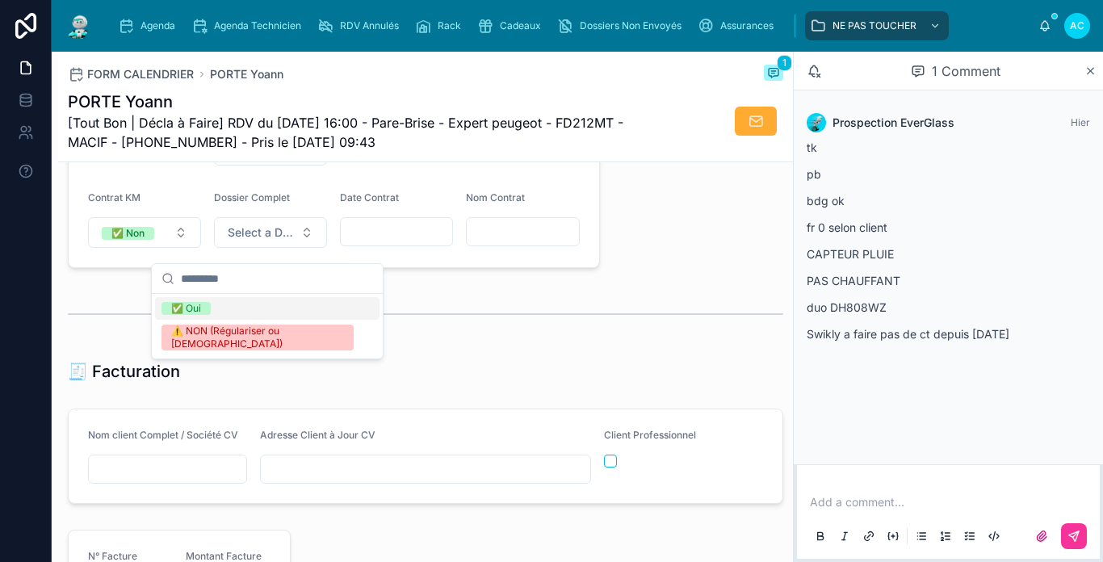
click at [258, 309] on div "✅ Oui" at bounding box center [267, 308] width 224 height 23
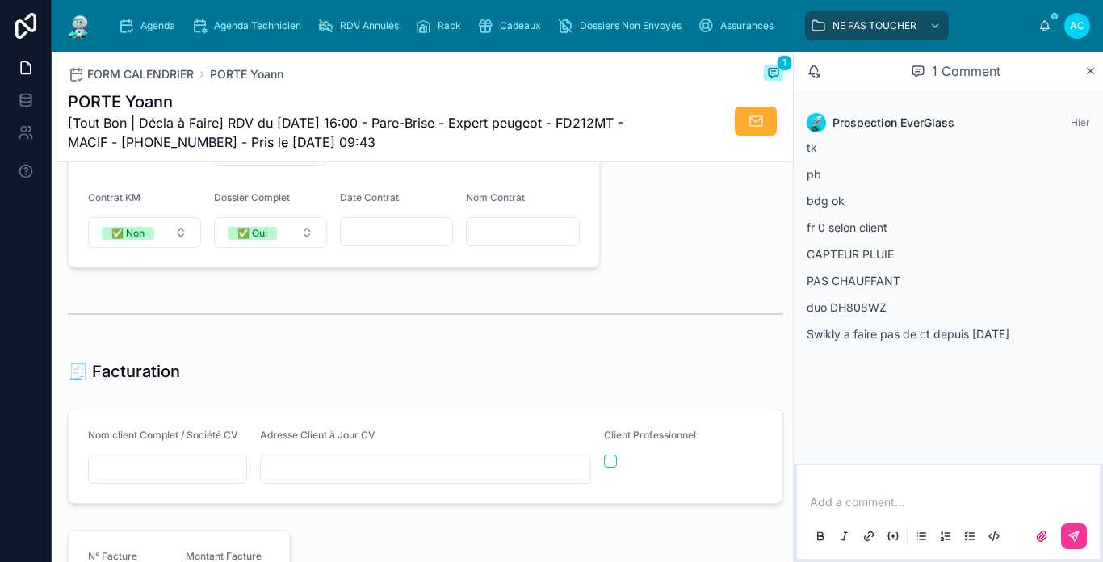
click at [371, 243] on input "text" at bounding box center [396, 231] width 111 height 23
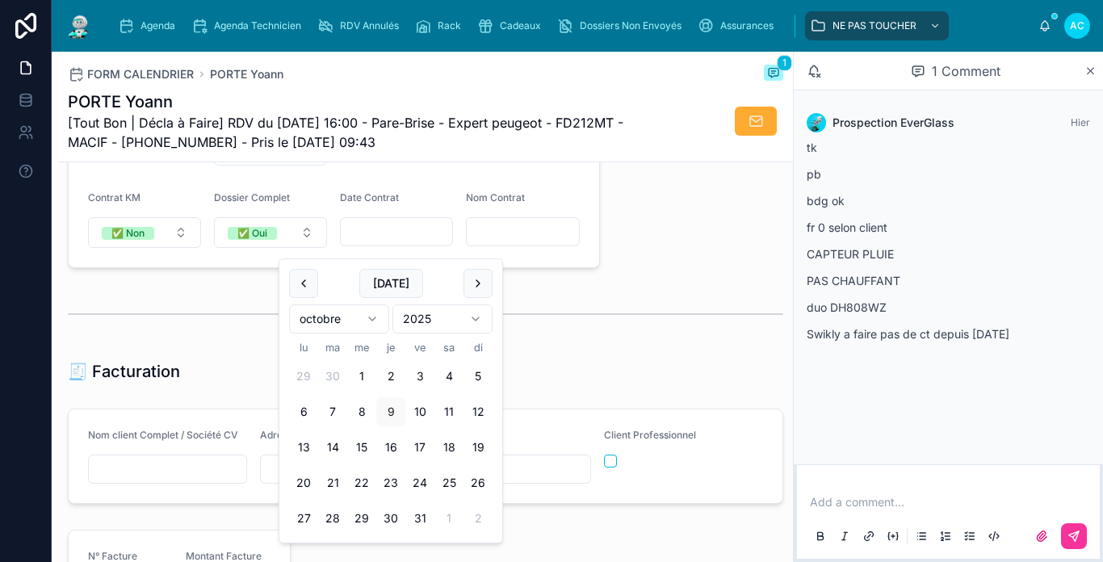
click at [485, 229] on div at bounding box center [522, 231] width 113 height 29
click at [485, 233] on input "text" at bounding box center [522, 231] width 111 height 23
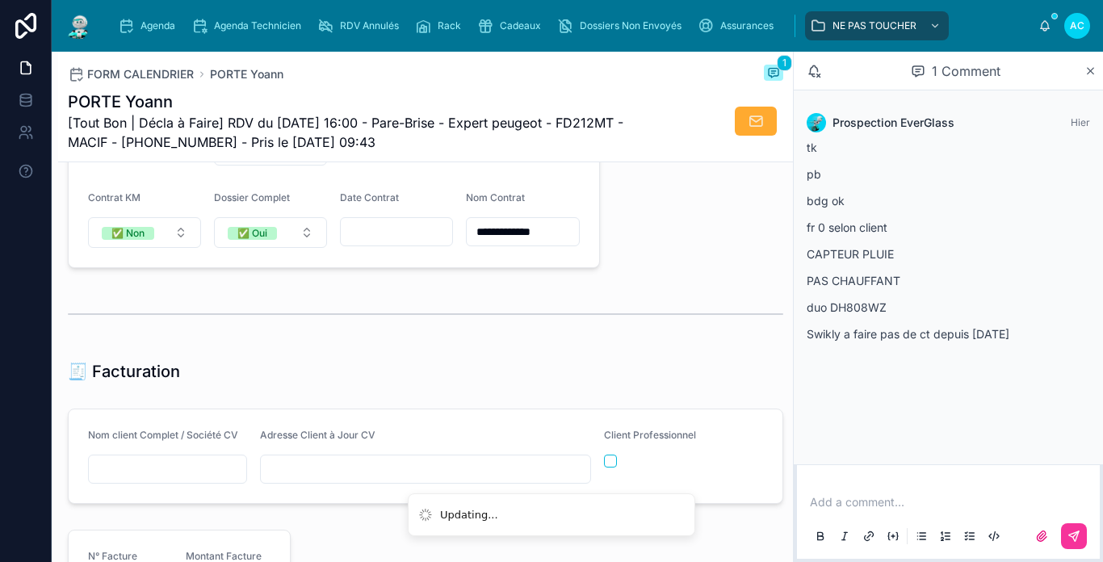
click at [493, 236] on input "**********" at bounding box center [522, 231] width 111 height 23
type input "**********"
click at [450, 327] on div at bounding box center [425, 314] width 715 height 40
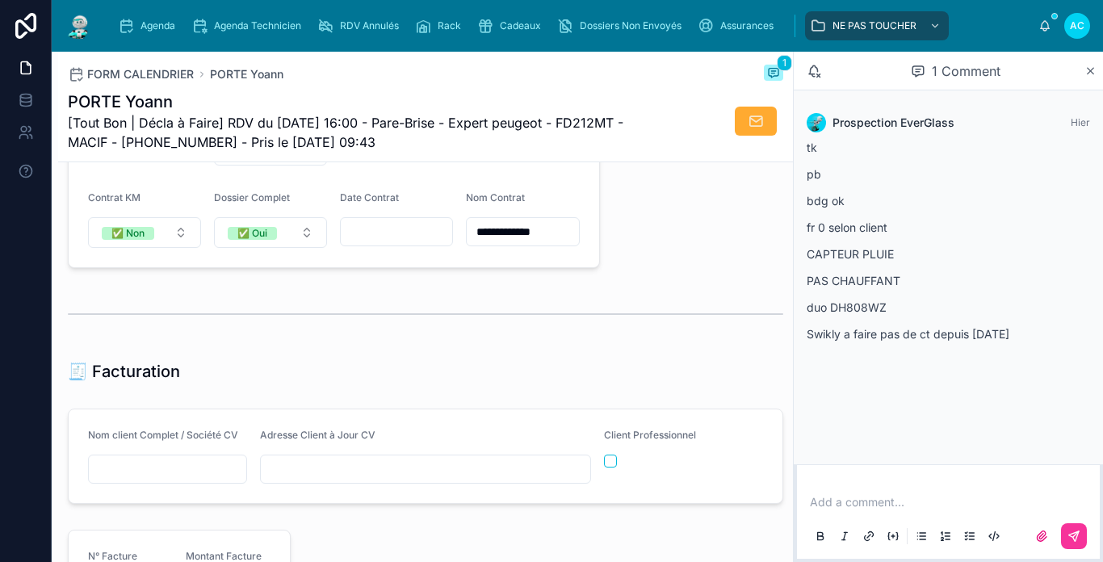
click at [165, 480] on input "text" at bounding box center [167, 469] width 157 height 23
paste input "**********"
type input "**********"
click at [299, 473] on input "text" at bounding box center [425, 469] width 329 height 23
type input "**********"
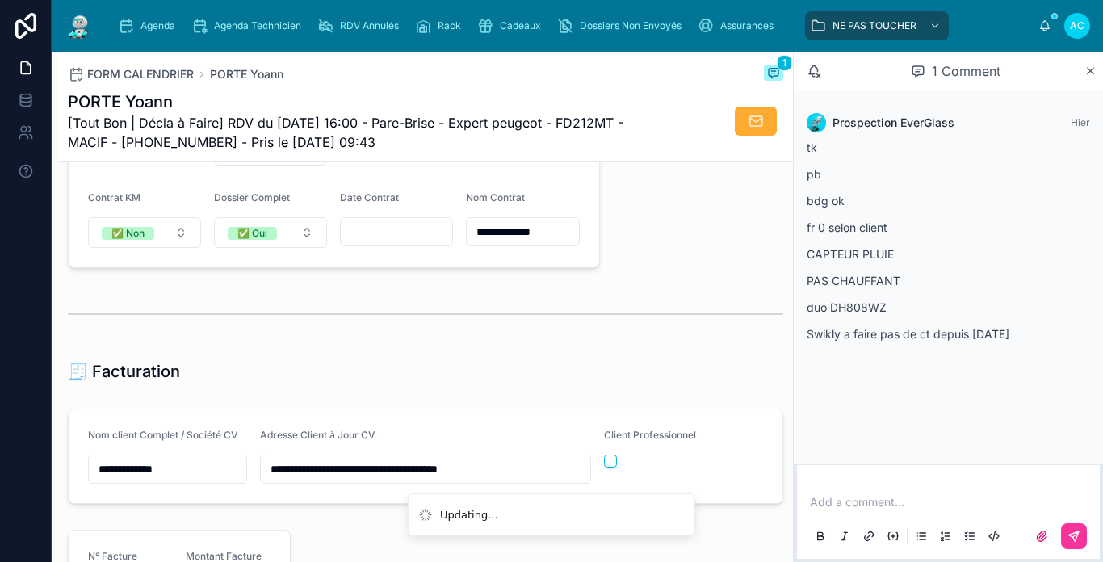
click at [444, 389] on div "🧾 Facturation" at bounding box center [425, 372] width 735 height 36
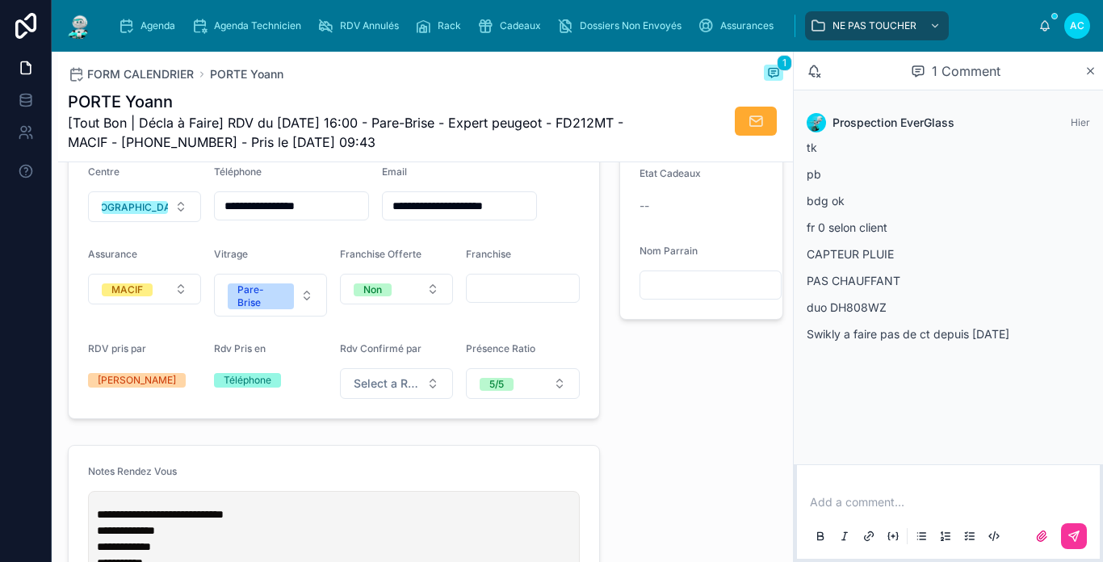
scroll to position [404, 0]
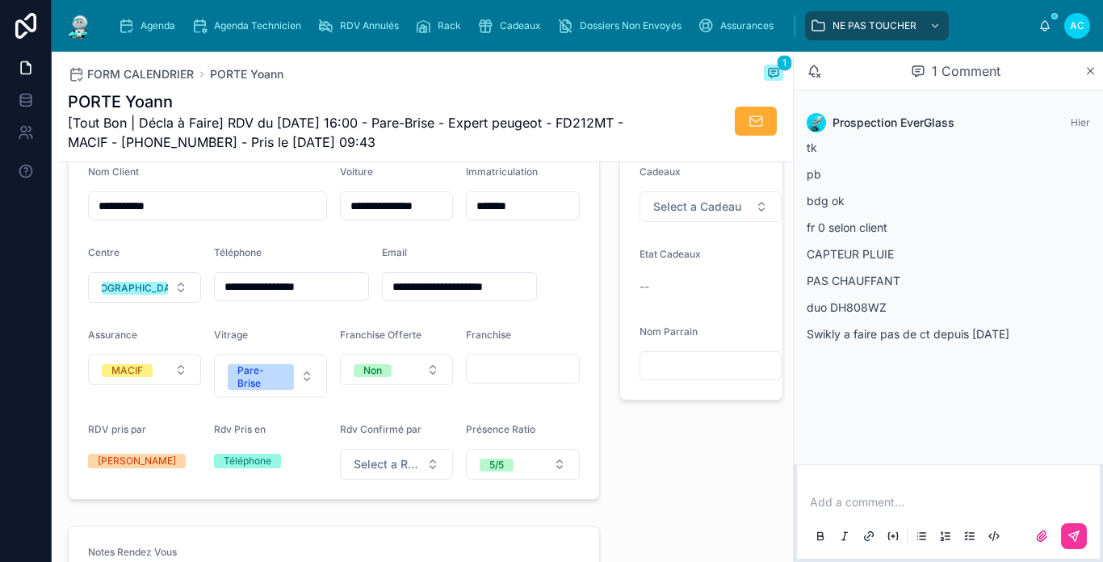
click at [543, 379] on input "text" at bounding box center [522, 369] width 111 height 23
type input "*"
click at [584, 305] on form "**********" at bounding box center [334, 322] width 531 height 353
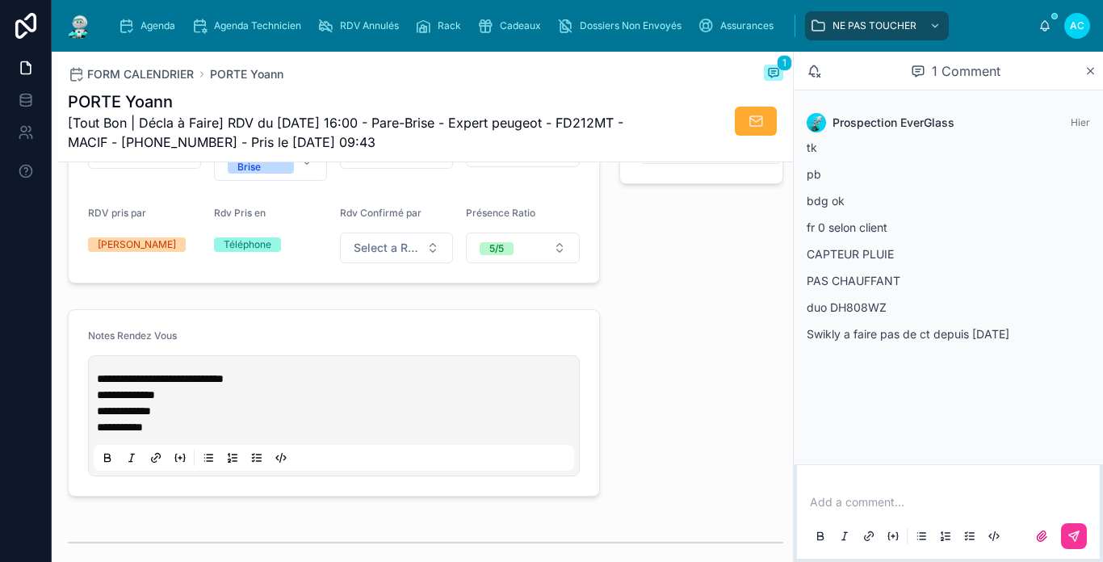
scroll to position [646, 0]
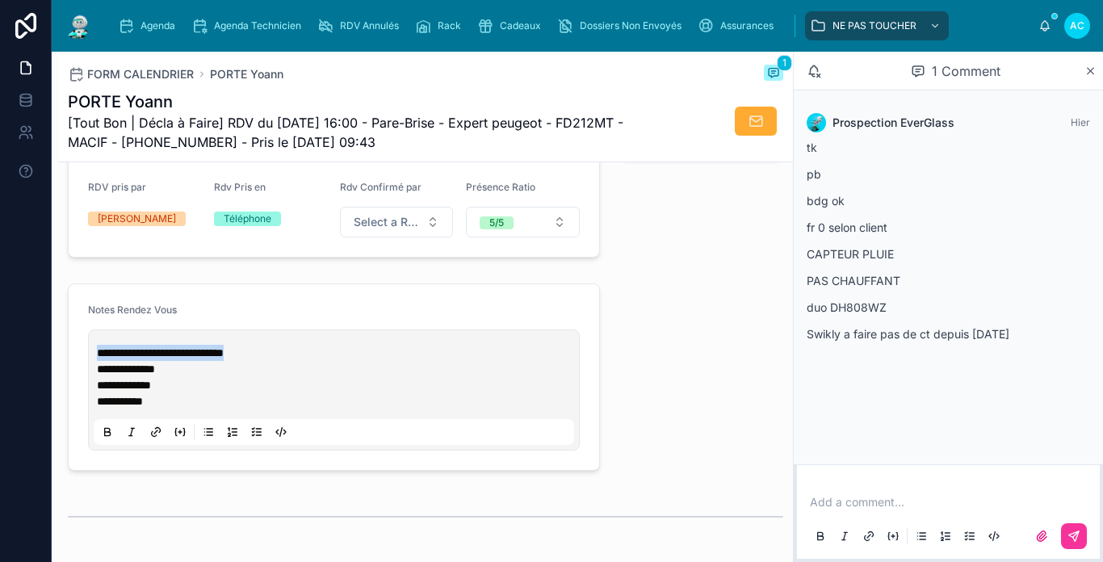
drag, startPoint x: 305, startPoint y: 367, endPoint x: 7, endPoint y: 315, distance: 302.4
click at [7, 329] on div "**********" at bounding box center [551, 281] width 1103 height 562
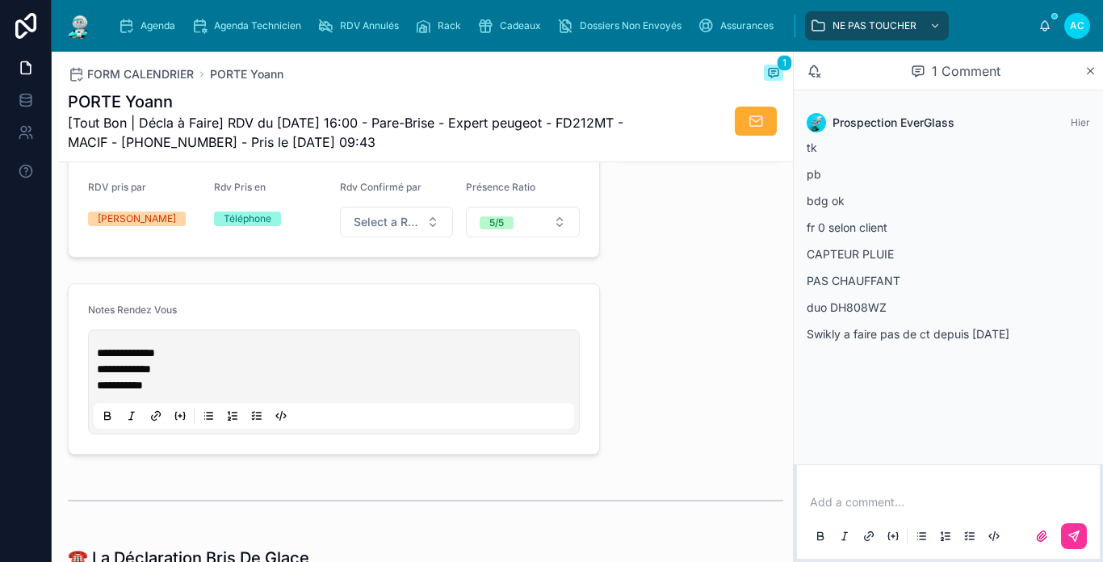
click at [216, 393] on p "**********" at bounding box center [337, 385] width 480 height 16
click at [86, 28] on img at bounding box center [79, 26] width 29 height 26
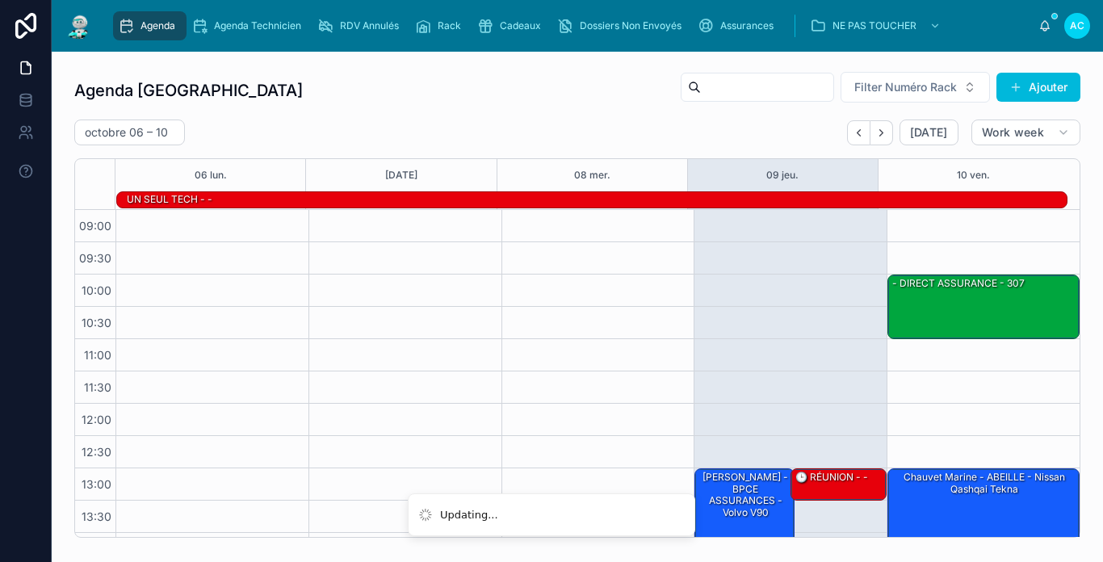
scroll to position [255, 0]
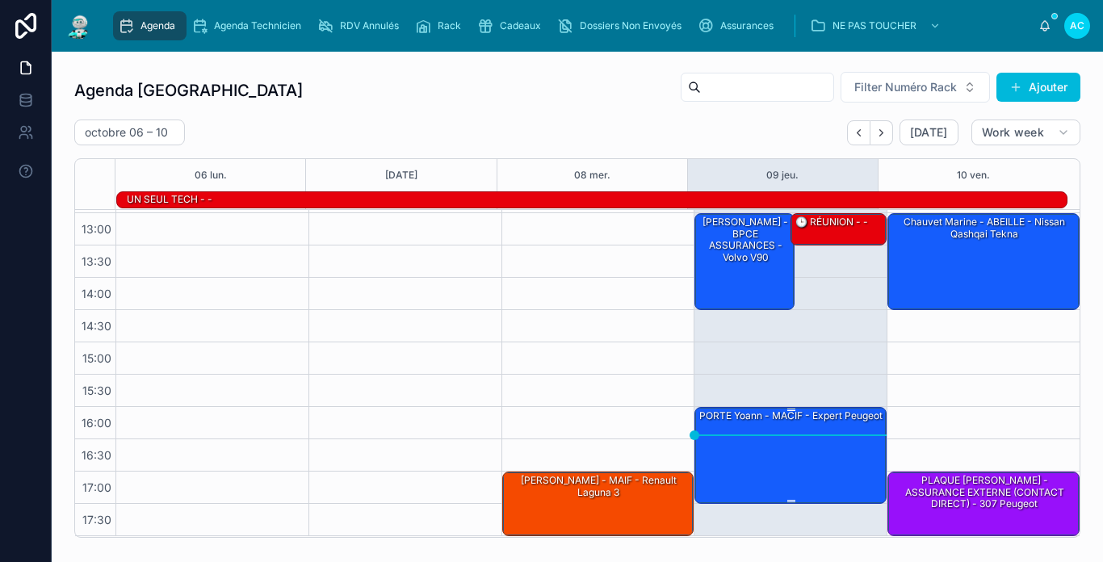
click at [812, 465] on div "PORTE Yoann - MACIF - Expert peugeot" at bounding box center [791, 455] width 187 height 94
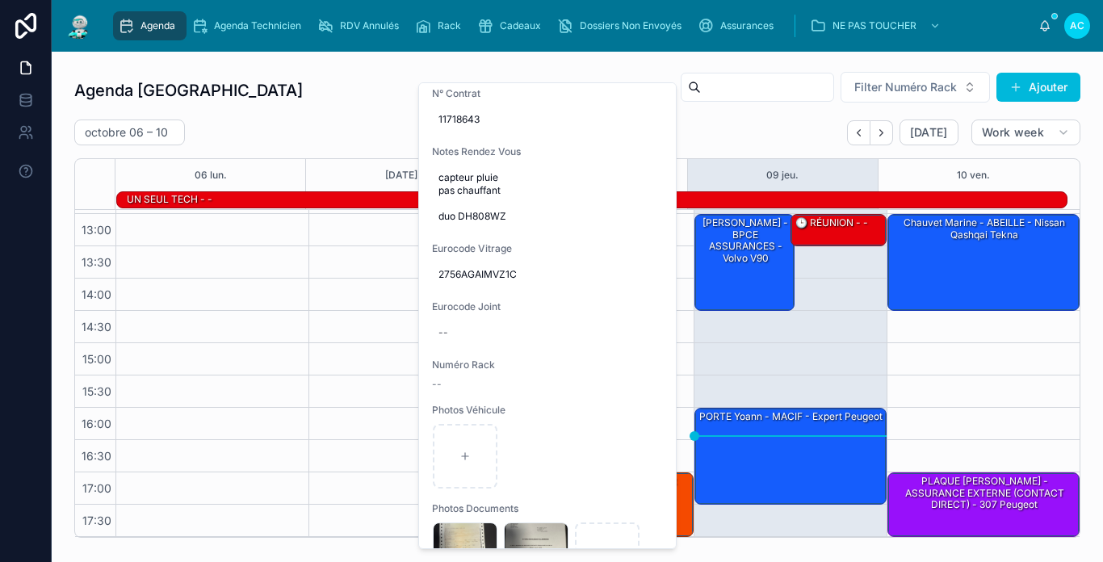
scroll to position [993, 0]
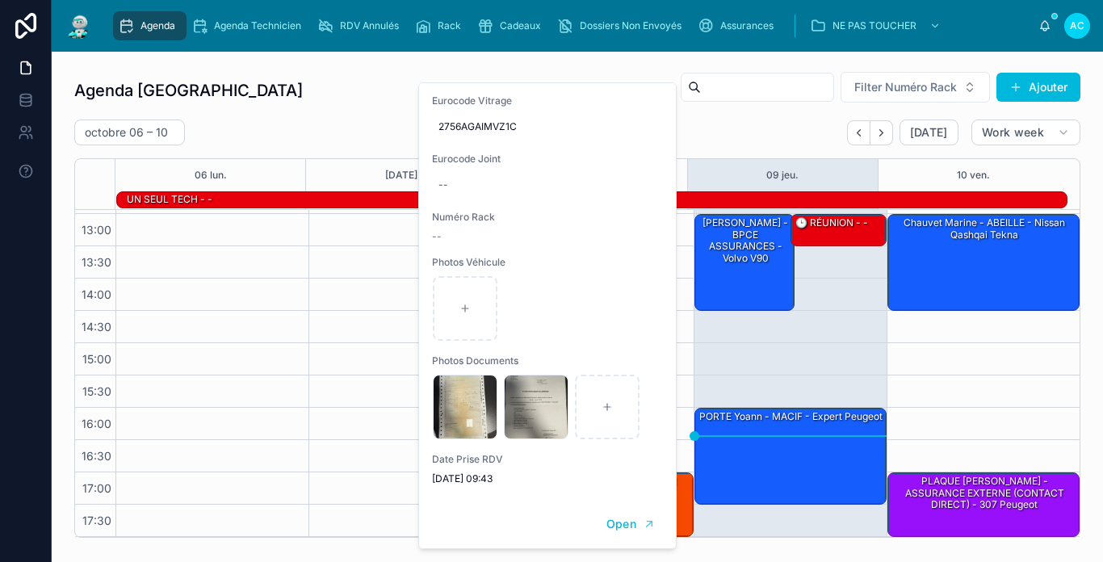
click at [363, 137] on div "[DATE] – [DATE] [DATE] Work week" at bounding box center [577, 133] width 1006 height 26
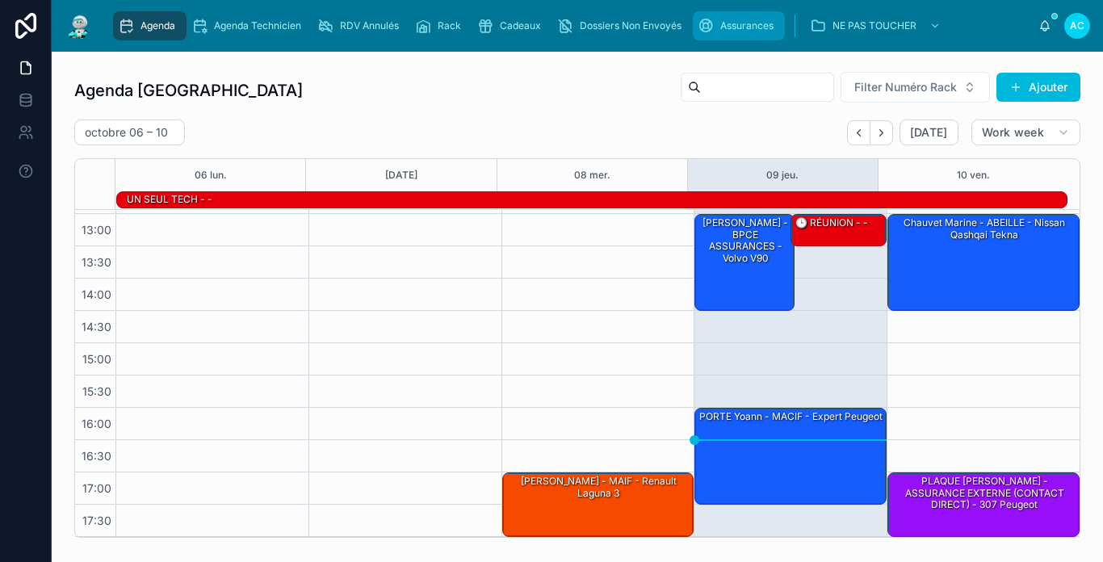
click at [740, 21] on span "Assurances" at bounding box center [746, 25] width 53 height 13
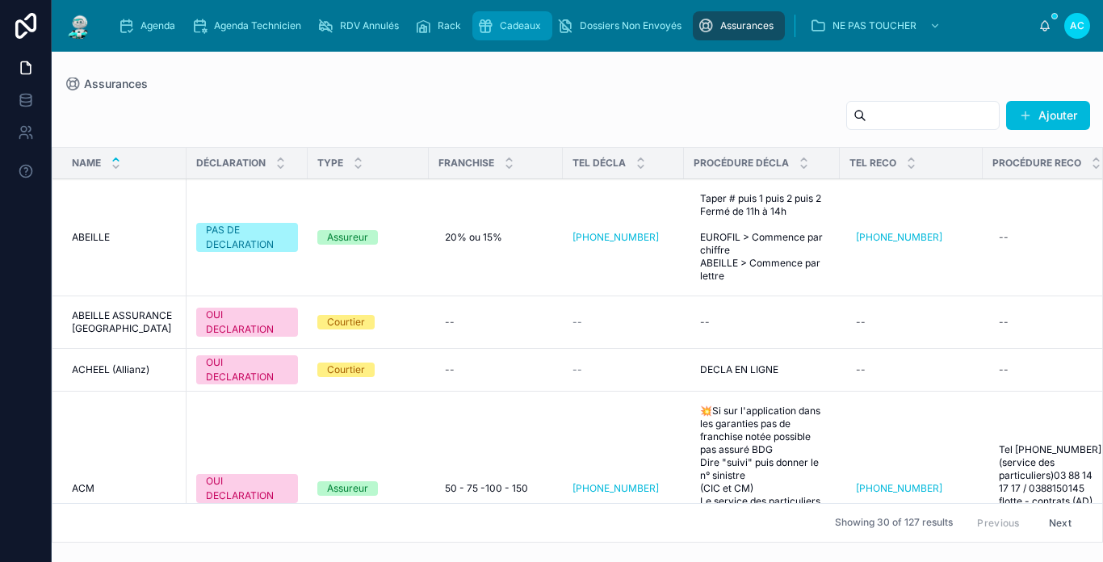
click at [494, 16] on div "Cadeaux" at bounding box center [512, 26] width 70 height 26
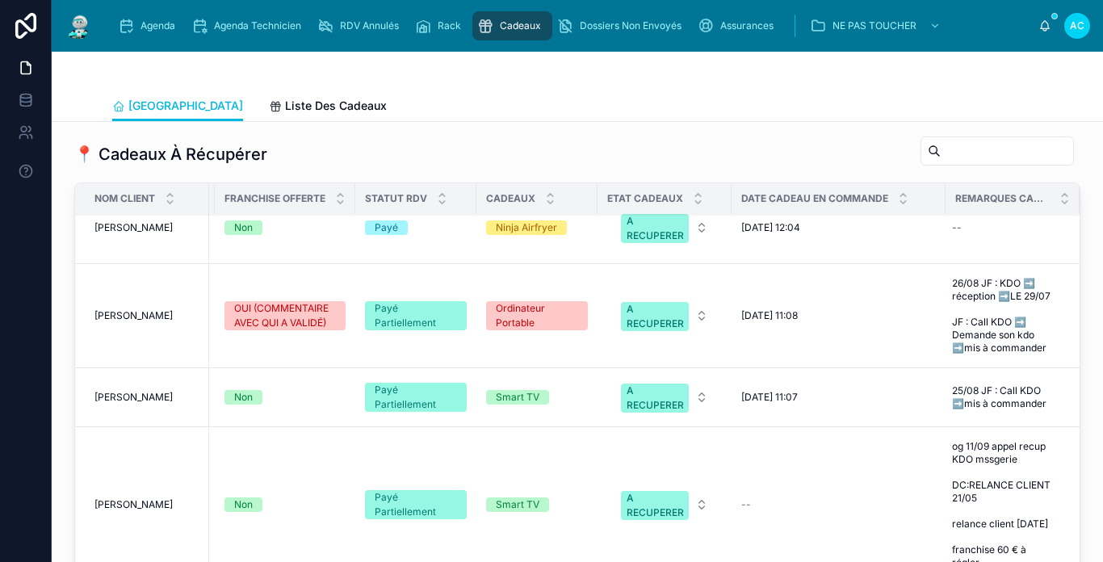
scroll to position [1740, 530]
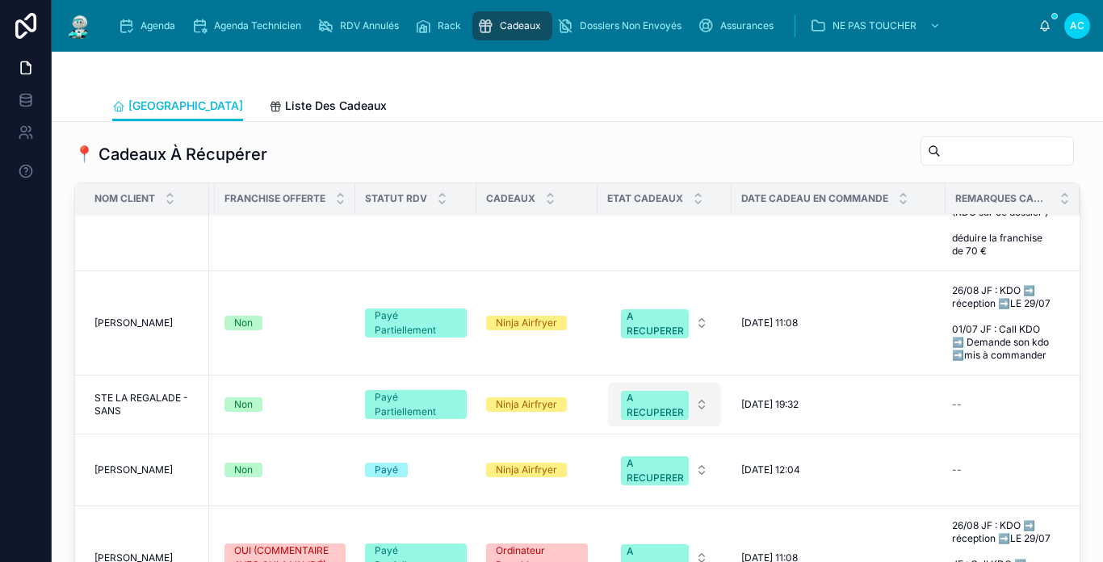
click at [675, 383] on button "A RECUPERER" at bounding box center [664, 405] width 113 height 44
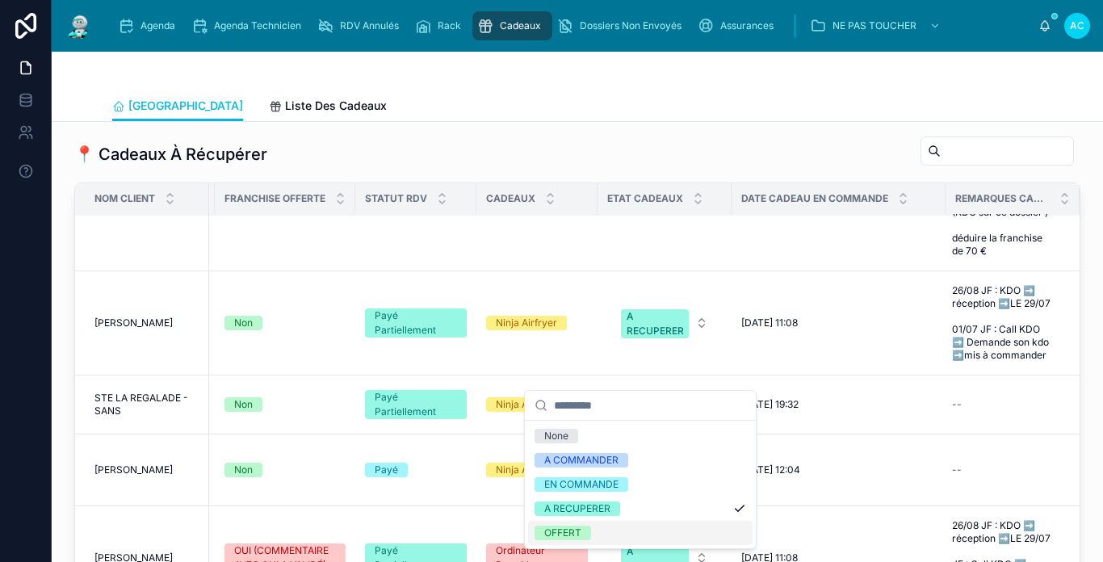
click at [569, 536] on div "OFFERT" at bounding box center [562, 533] width 37 height 15
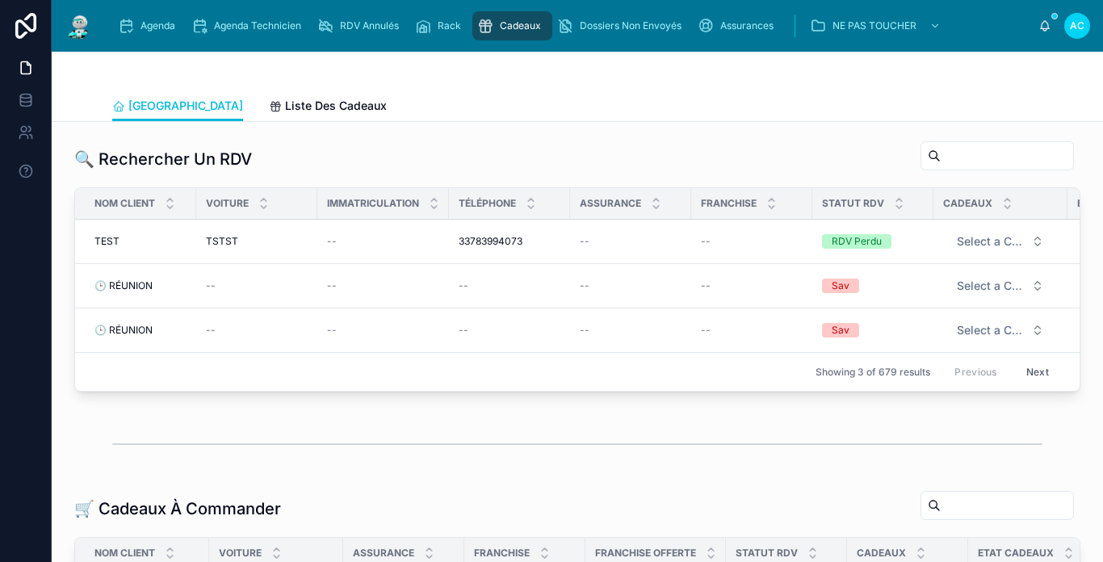
scroll to position [0, 0]
click at [158, 29] on span "Agenda" at bounding box center [158, 25] width 35 height 13
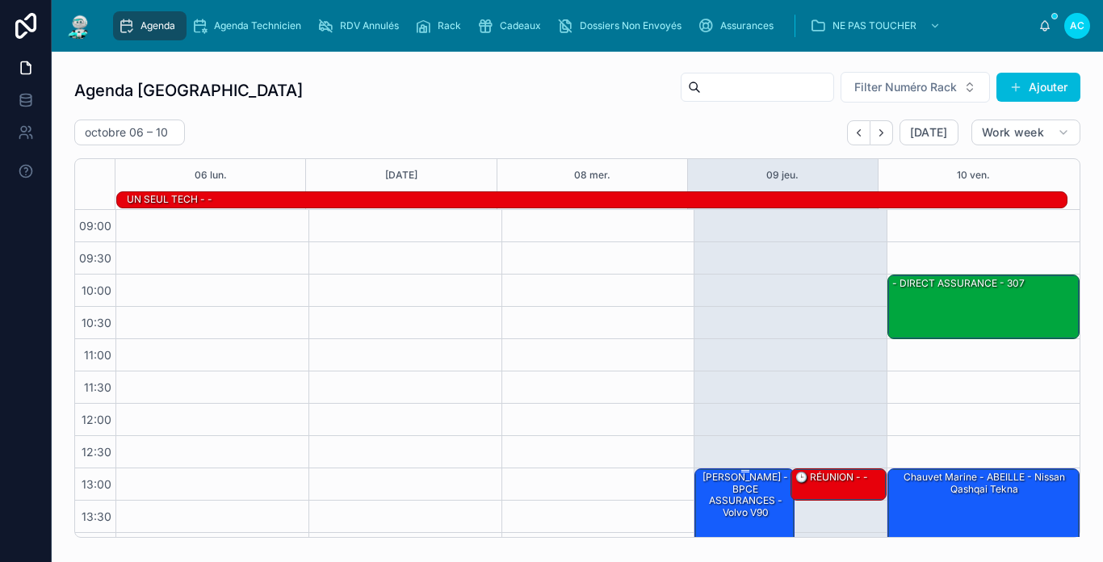
scroll to position [255, 0]
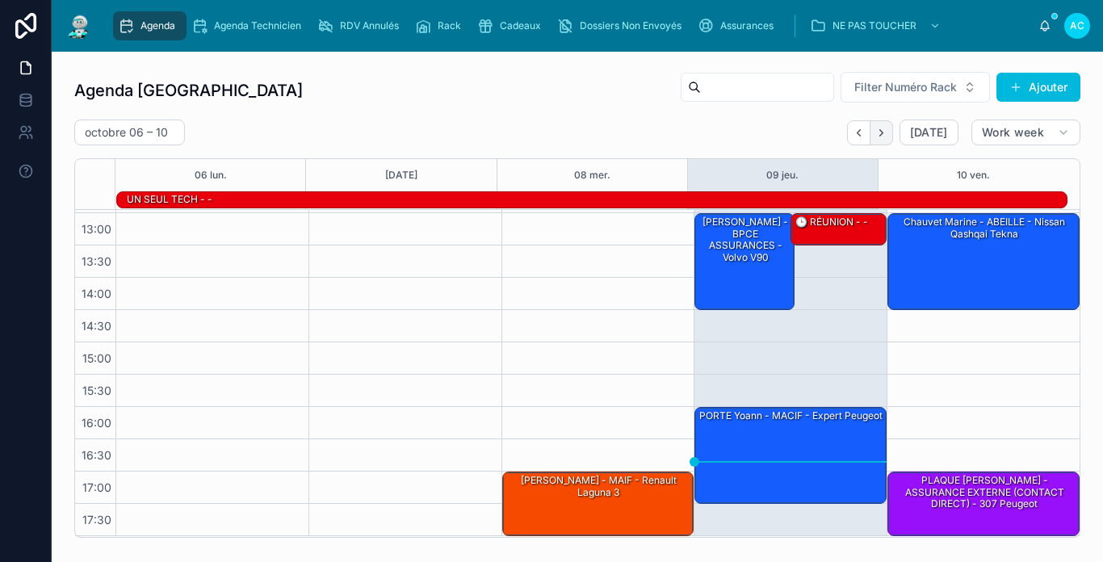
click at [875, 137] on icon "Next" at bounding box center [881, 133] width 12 height 12
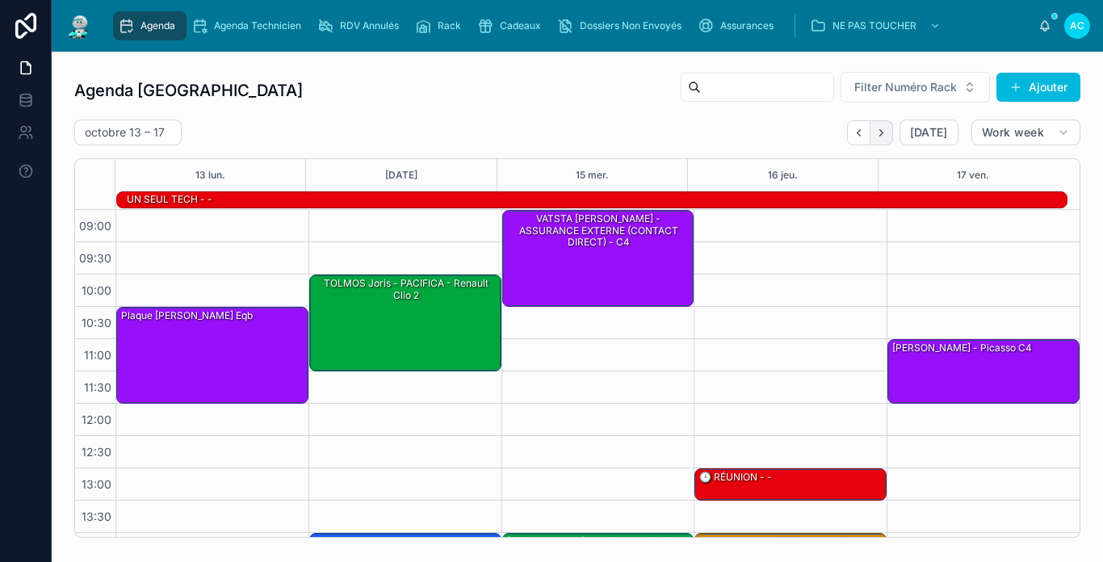
click at [875, 132] on icon "Next" at bounding box center [881, 133] width 12 height 12
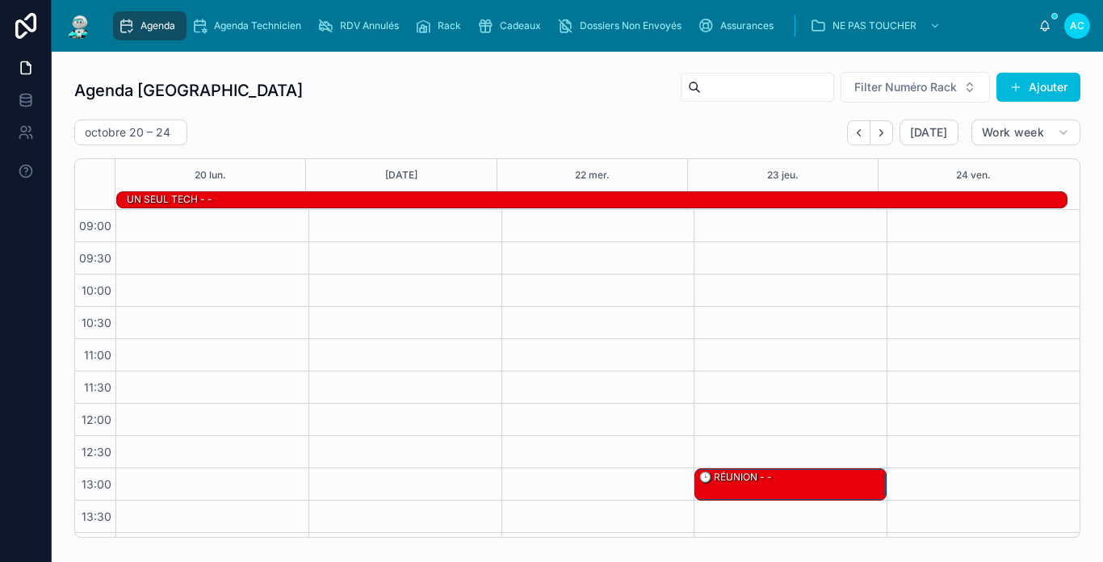
click at [875, 132] on icon "Next" at bounding box center [881, 133] width 12 height 12
click at [855, 133] on icon "Back" at bounding box center [859, 133] width 12 height 12
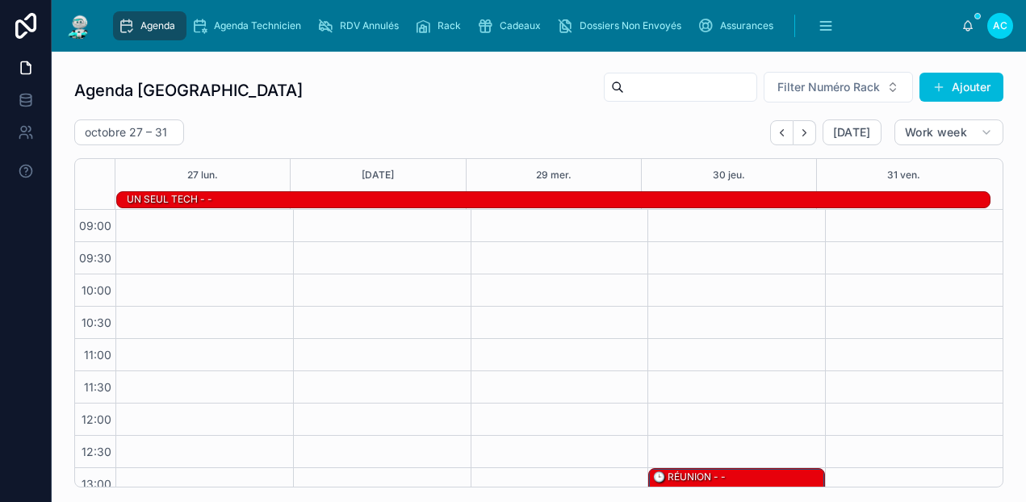
scroll to position [304, 0]
